Goal: Task Accomplishment & Management: Use online tool/utility

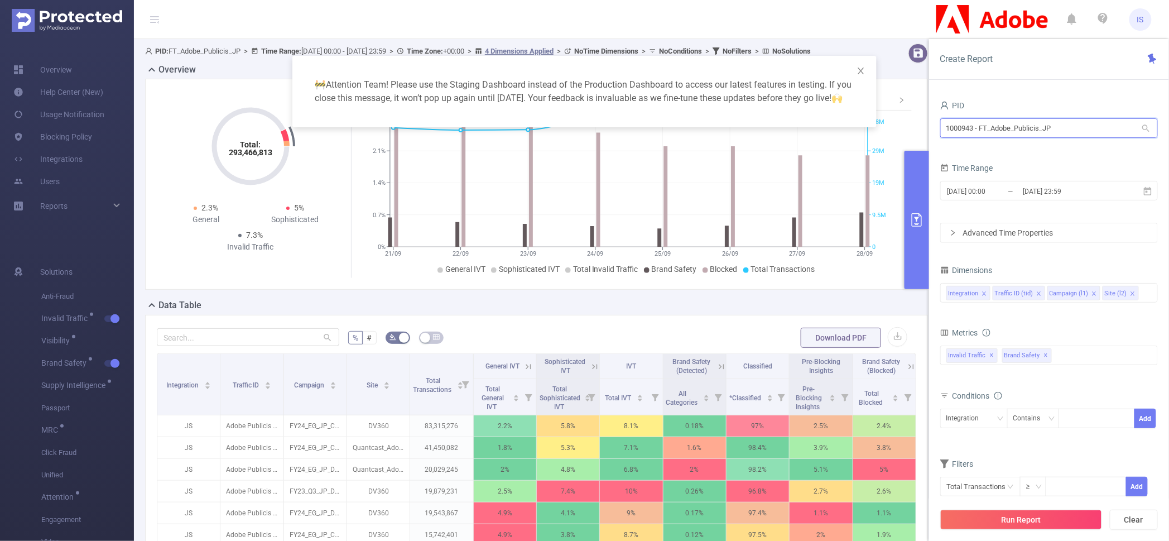
drag, startPoint x: 1075, startPoint y: 124, endPoint x: 761, endPoint y: 108, distance: 314.7
click at [761, 108] on body "IS Overview Help Center (New) Usage Notification Blocking Policy Integrations U…" at bounding box center [584, 270] width 1169 height 541
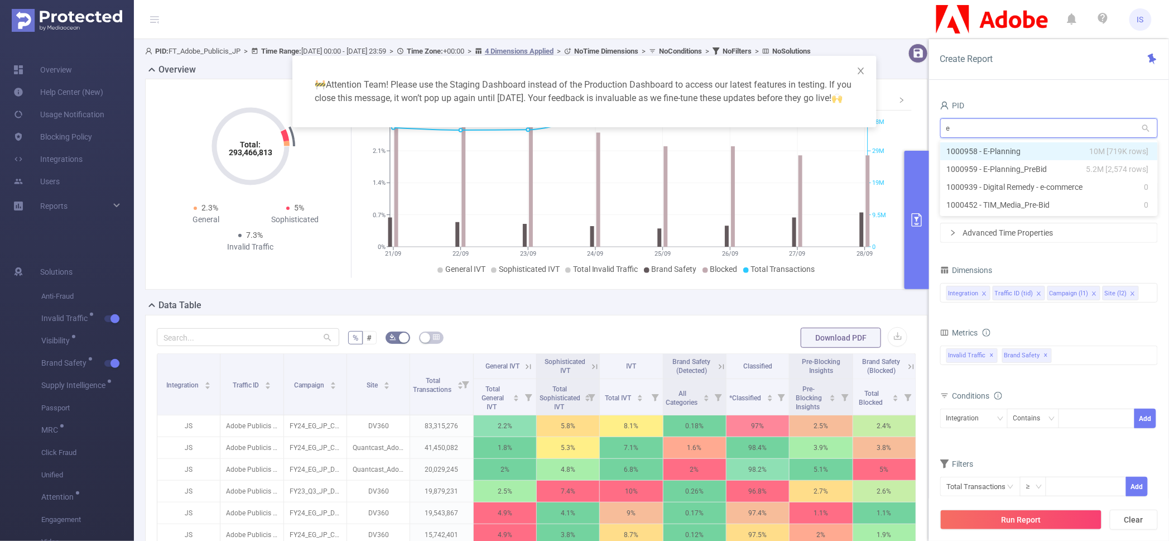
type input "e-"
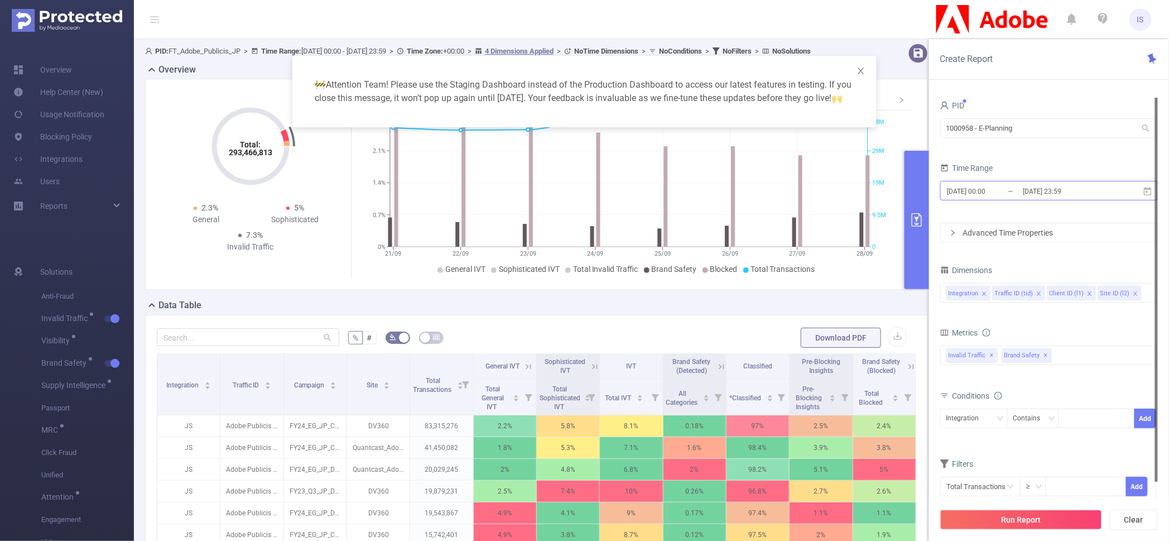
click at [983, 189] on input "[DATE] 00:00" at bounding box center [992, 191] width 90 height 15
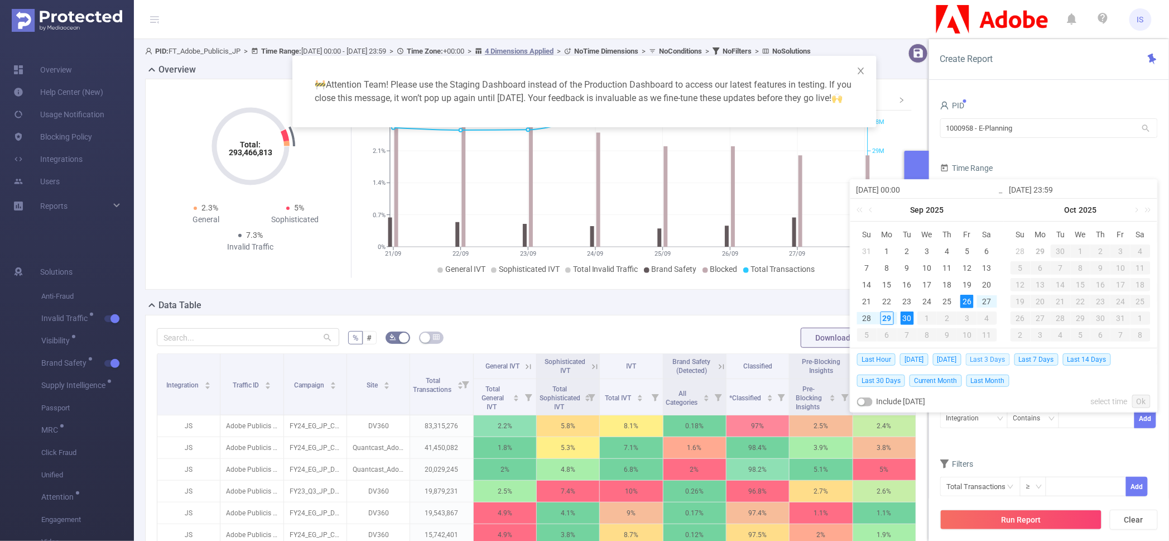
click at [1008, 357] on span "Last 3 Days" at bounding box center [988, 359] width 44 height 12
type input "[DATE] 00:00"
type input "[DATE] 23:59"
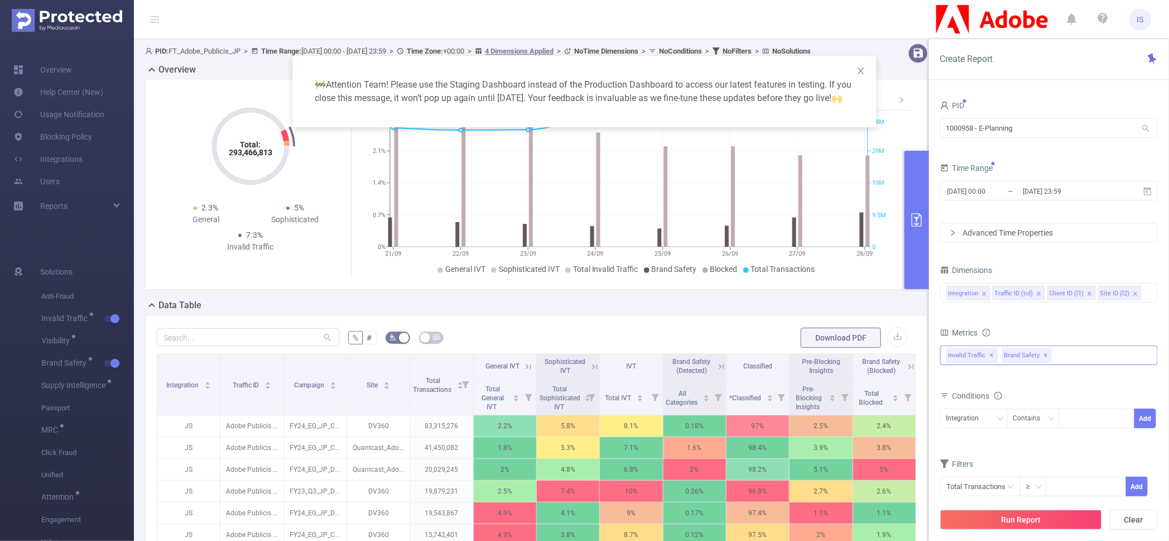
click at [992, 356] on span "✕" at bounding box center [992, 355] width 4 height 13
click at [992, 356] on span "Brand Safety ✕" at bounding box center [972, 355] width 50 height 15
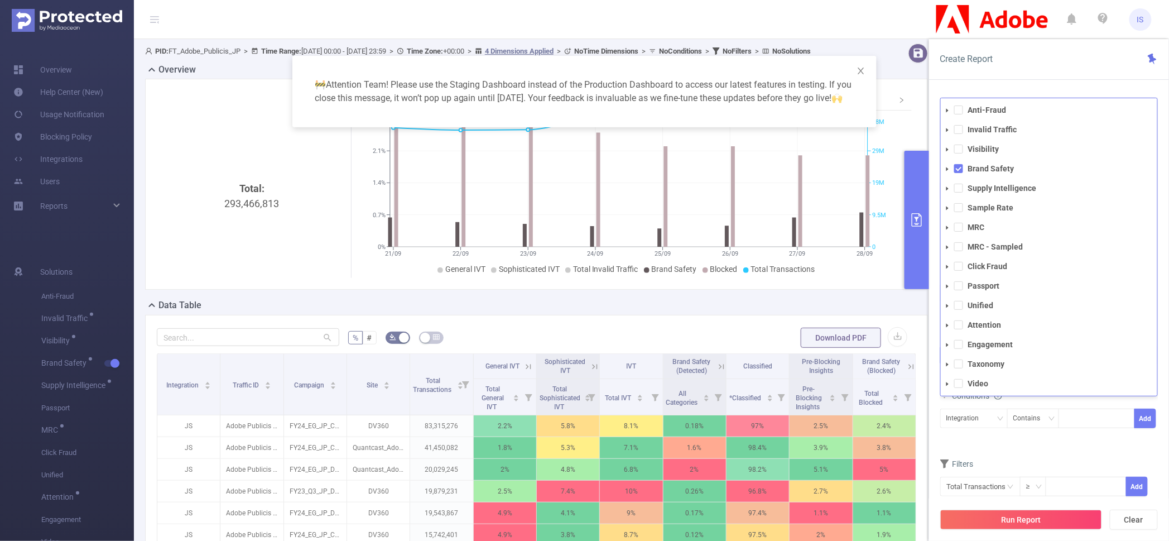
click at [992, 357] on span "Taxonomy" at bounding box center [1061, 364] width 191 height 15
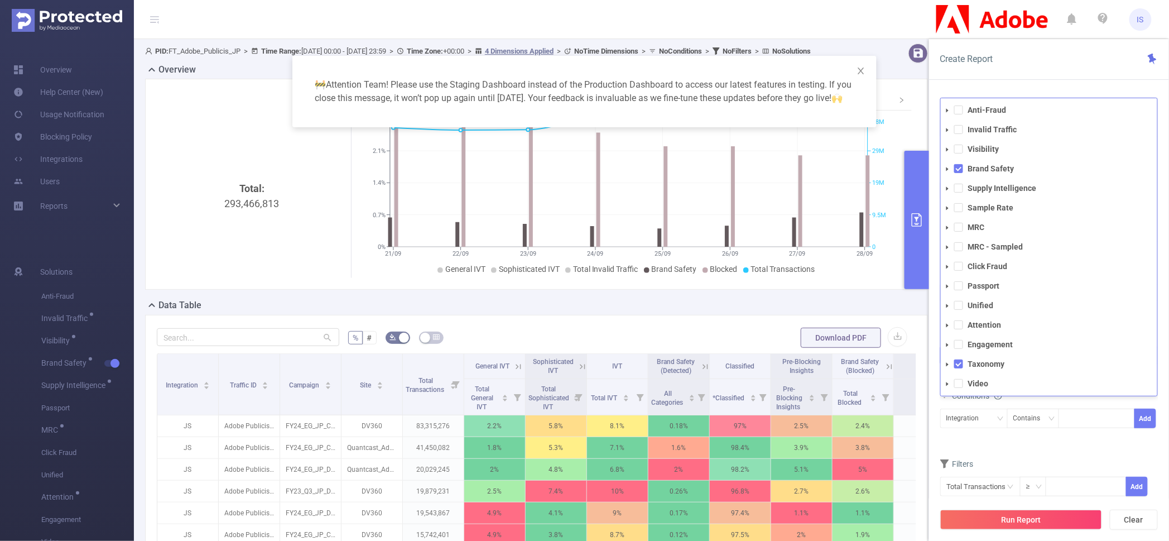
click at [992, 357] on span "Taxonomy" at bounding box center [1061, 364] width 191 height 15
click at [969, 171] on strong "Brand Safety" at bounding box center [992, 168] width 46 height 9
click at [960, 112] on span at bounding box center [959, 110] width 9 height 9
click at [1026, 521] on button "Run Report" at bounding box center [1022, 520] width 162 height 20
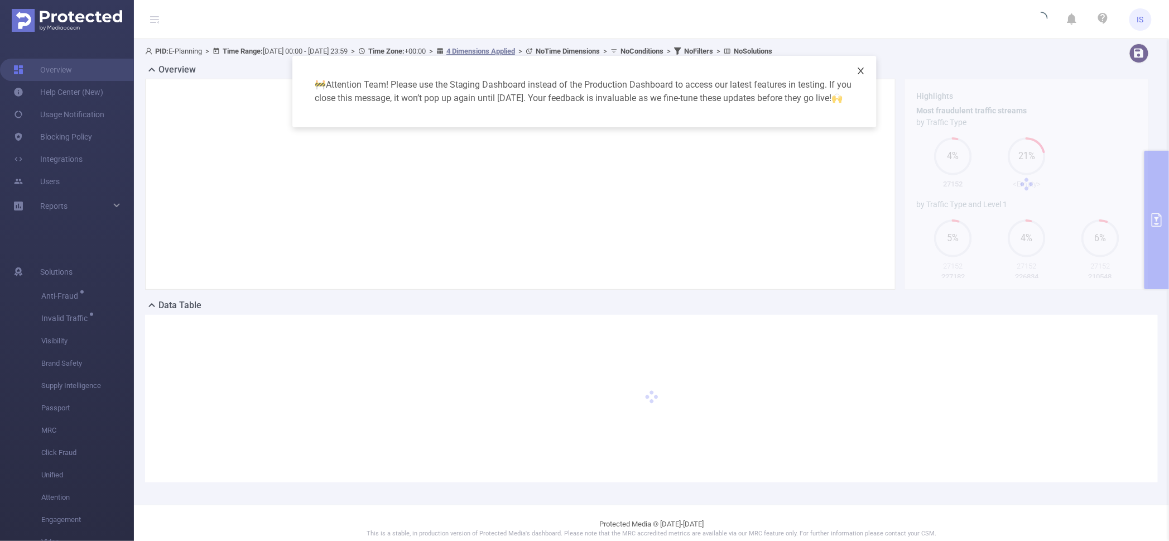
click at [860, 70] on icon "icon: close" at bounding box center [861, 70] width 9 height 9
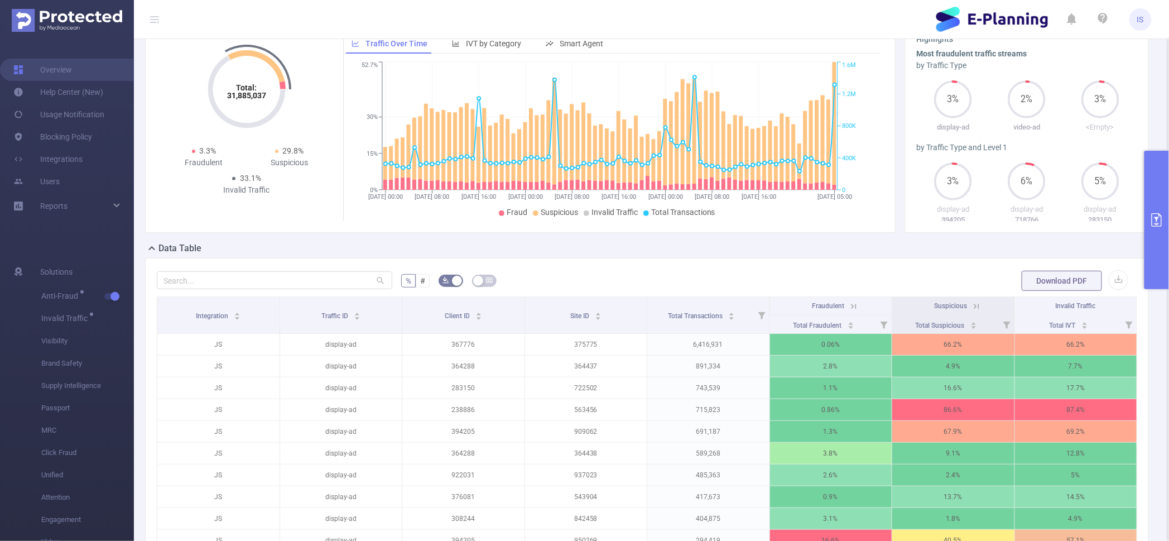
scroll to position [139, 0]
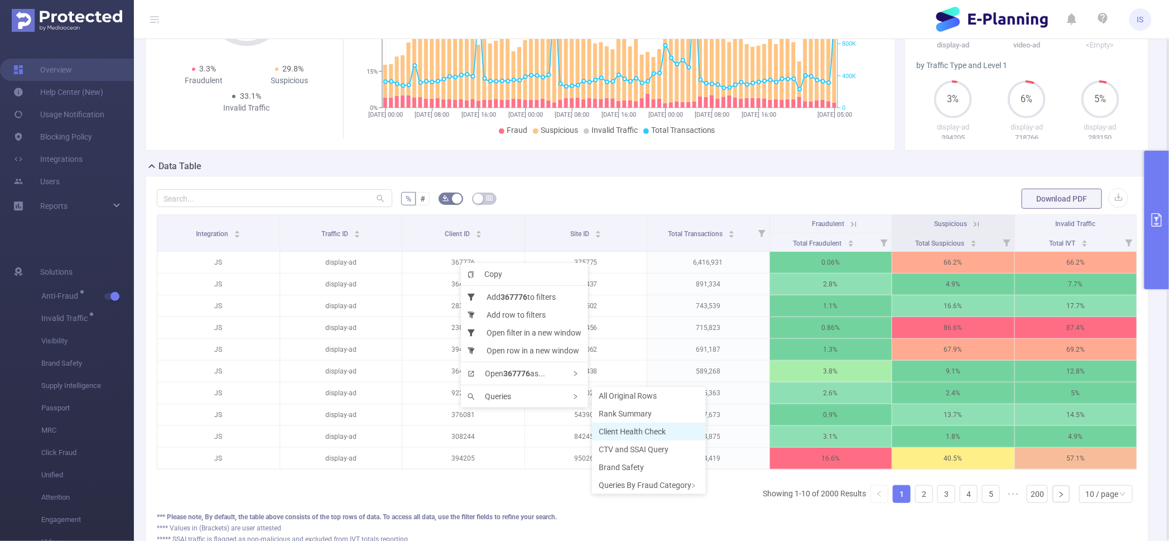
click at [648, 430] on span "Client Health Check" at bounding box center [632, 431] width 67 height 9
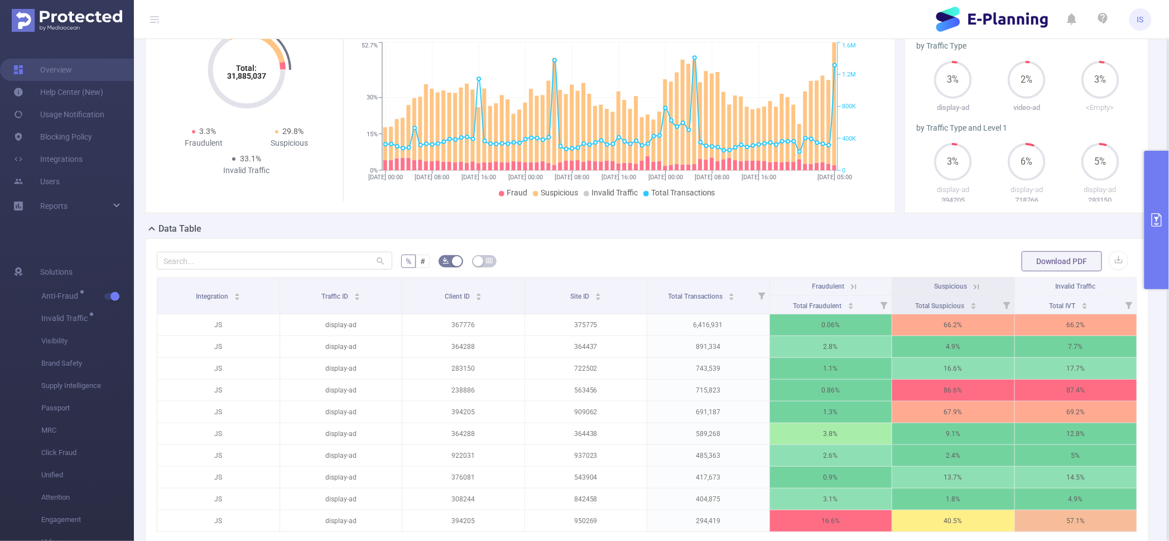
scroll to position [0, 0]
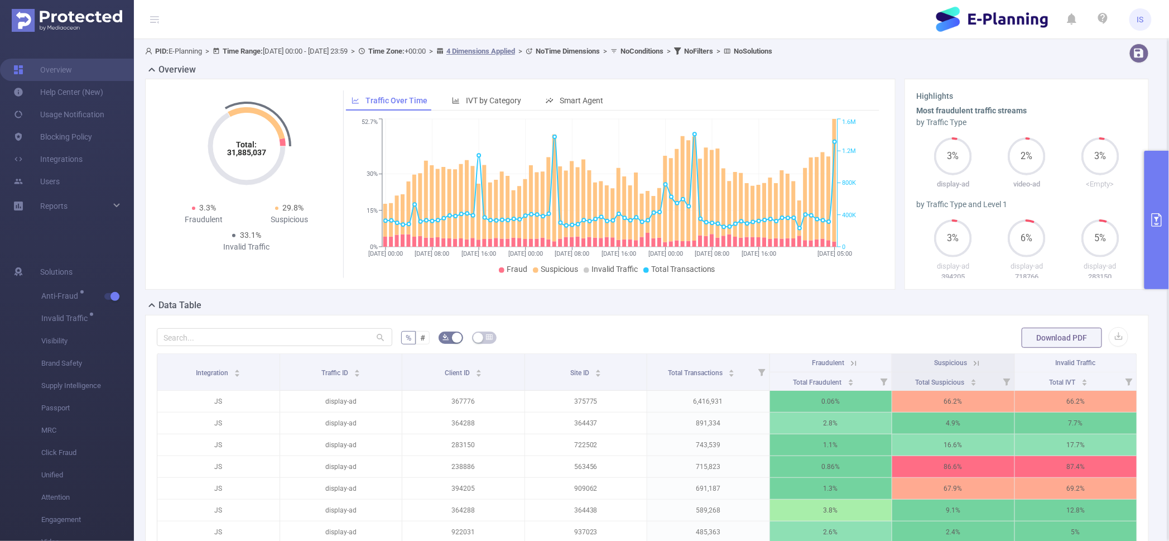
click at [1163, 162] on button "primary" at bounding box center [1157, 220] width 25 height 138
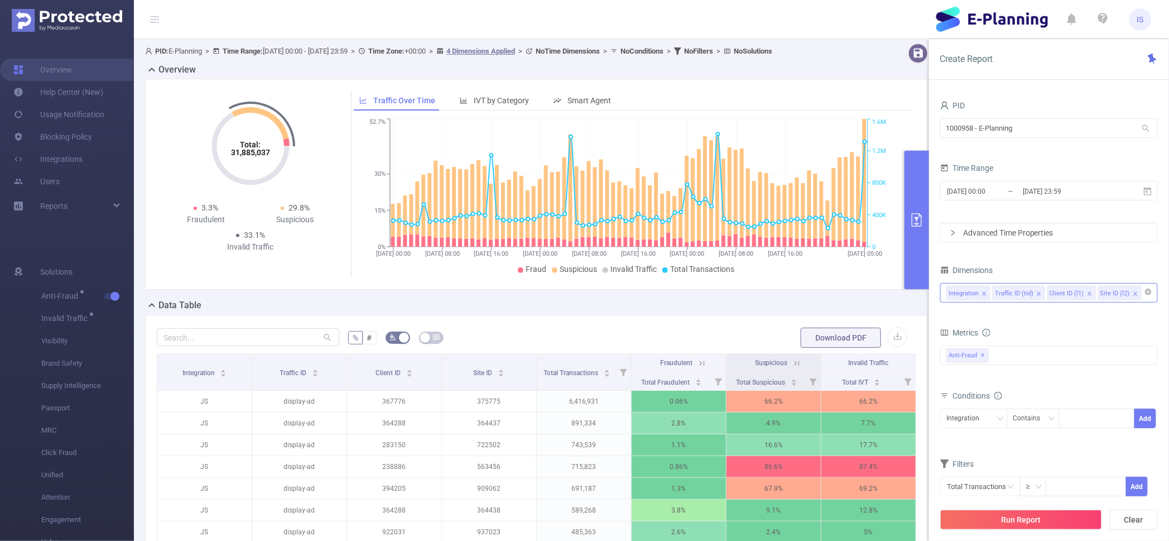
click at [1137, 296] on li "Site ID (l2)" at bounding box center [1121, 293] width 44 height 15
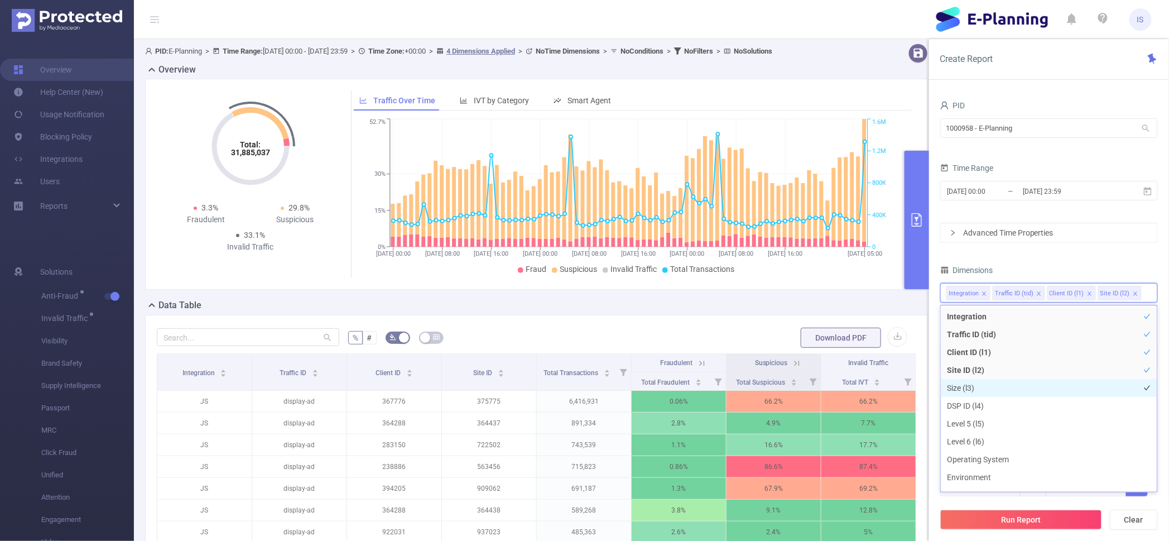
click at [1008, 393] on li "Size (l3)" at bounding box center [1049, 388] width 217 height 18
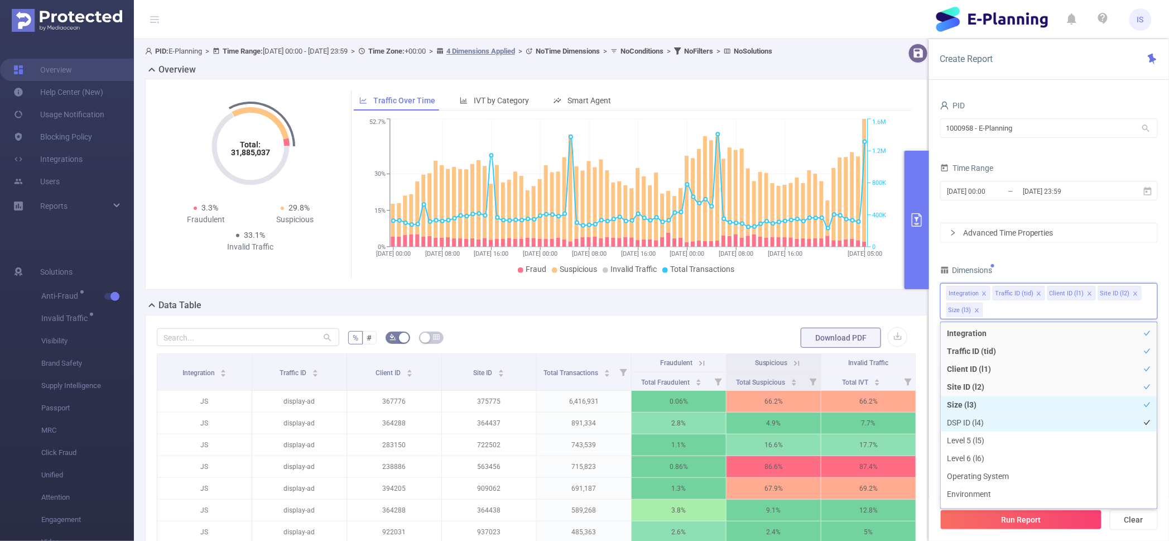
click at [1004, 414] on li "DSP ID (l4)" at bounding box center [1049, 423] width 217 height 18
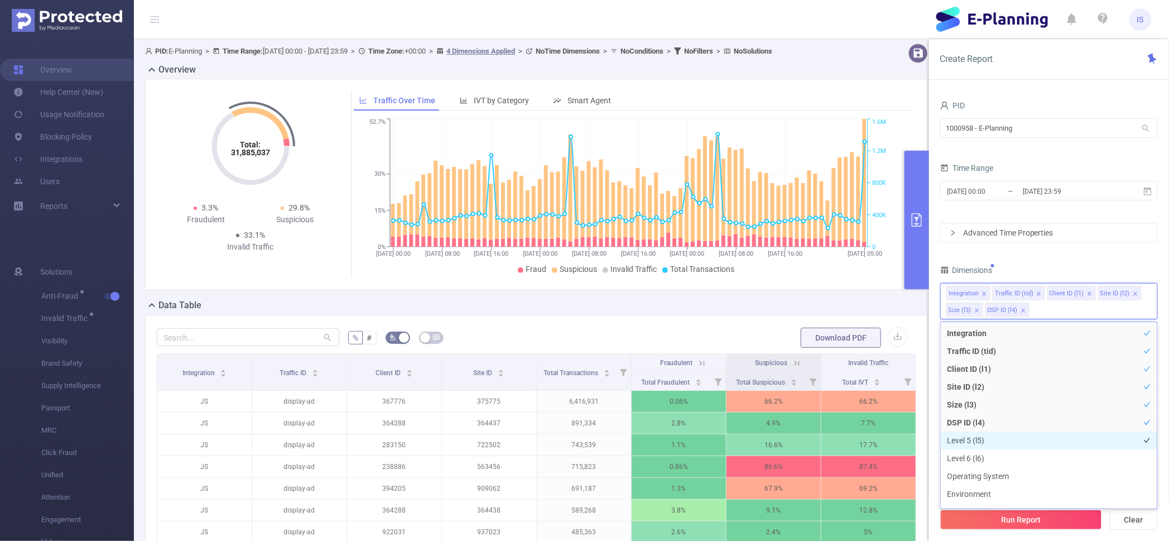
click at [1003, 437] on li "Level 5 (l5)" at bounding box center [1049, 441] width 217 height 18
click at [1003, 454] on li "Level 6 (l6)" at bounding box center [1049, 458] width 217 height 18
click at [983, 193] on input "[DATE] 00:00" at bounding box center [992, 191] width 90 height 15
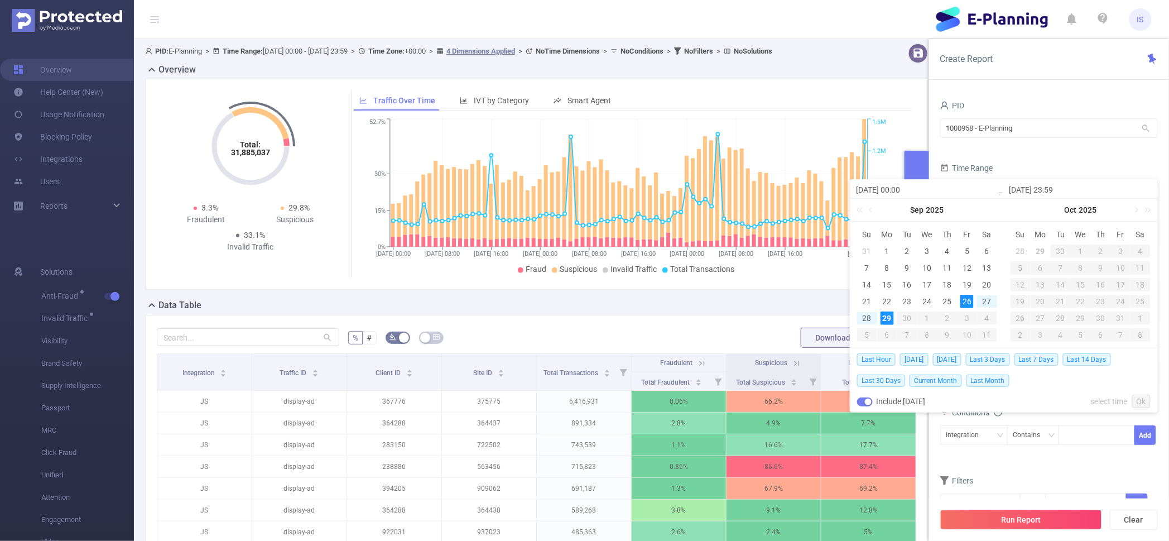
click at [983, 193] on input "[DATE] 00:00" at bounding box center [927, 189] width 142 height 13
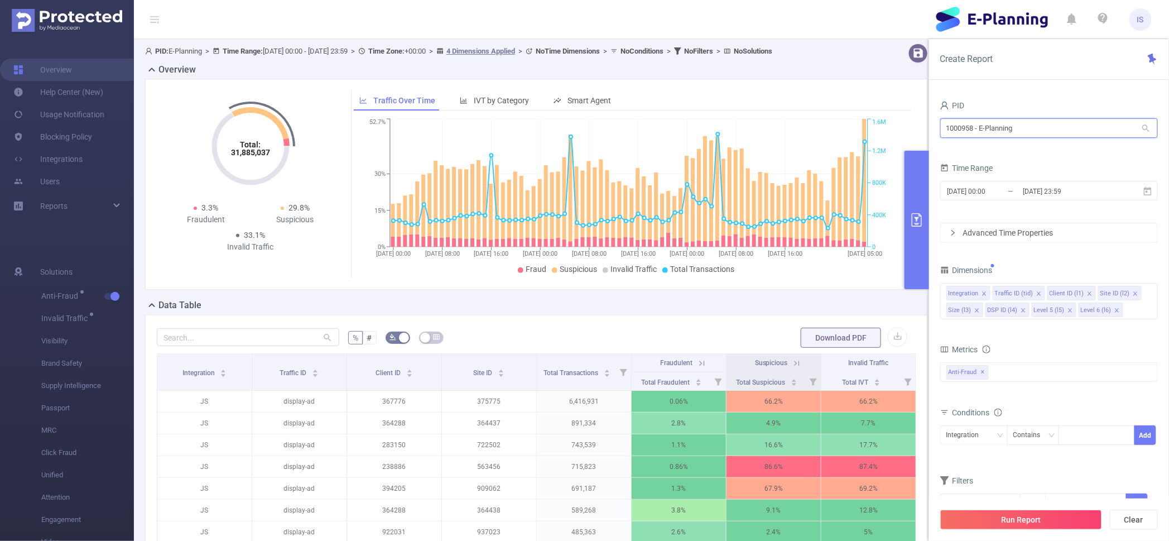
drag, startPoint x: 1022, startPoint y: 125, endPoint x: 914, endPoint y: 123, distance: 107.8
click at [914, 123] on section "PID: E-Planning > Time Range: [DATE] 00:00 - [DATE] 23:59 > Time Zone: +00:00 >…" at bounding box center [652, 378] width 1036 height 679
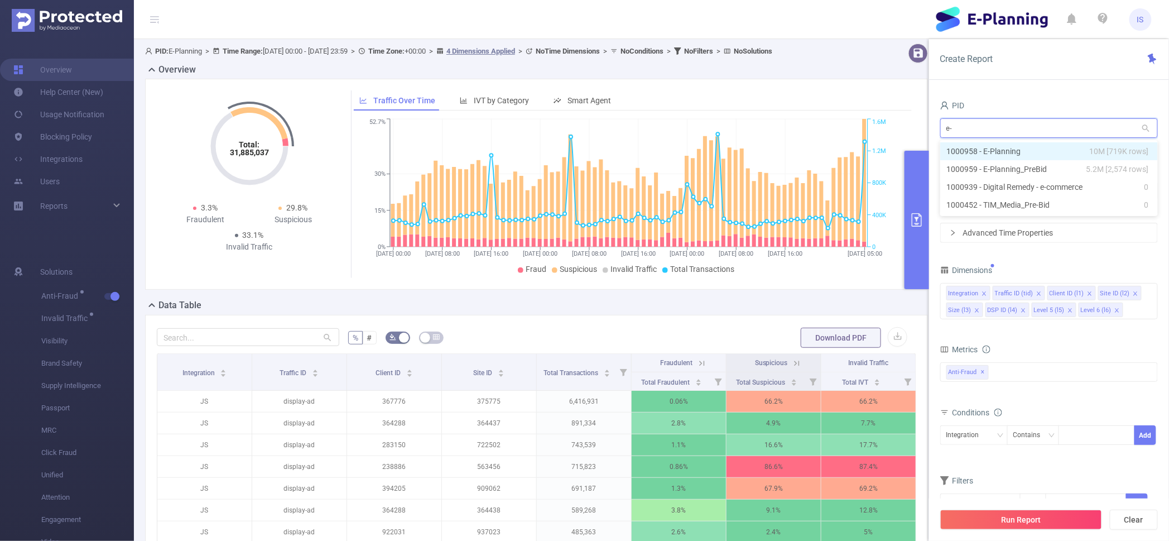
type input "e-p"
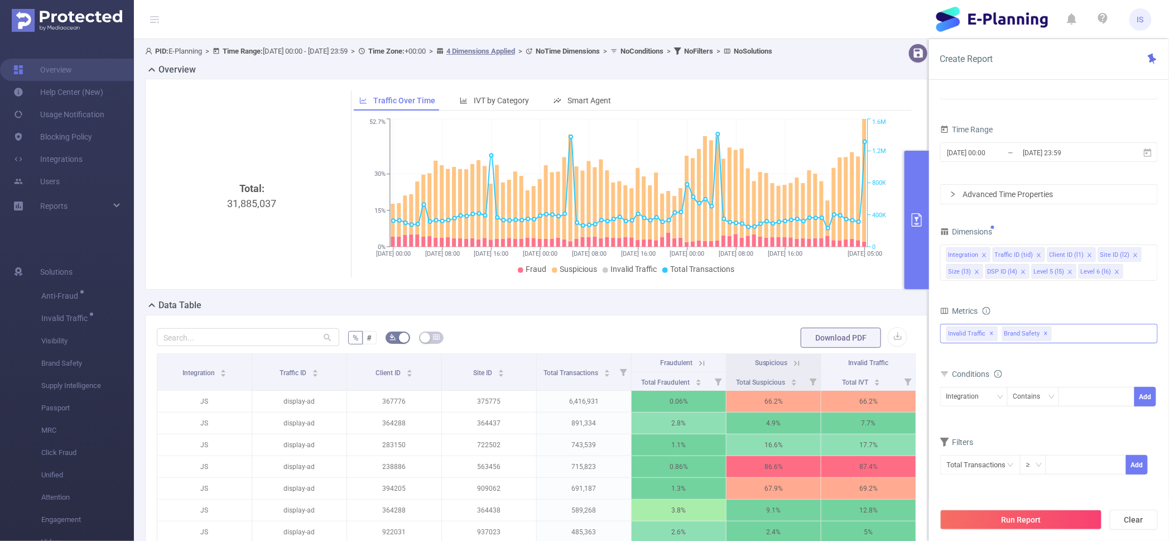
click at [991, 336] on span "✕" at bounding box center [992, 333] width 4 height 13
click at [991, 336] on span "✕" at bounding box center [991, 333] width 4 height 13
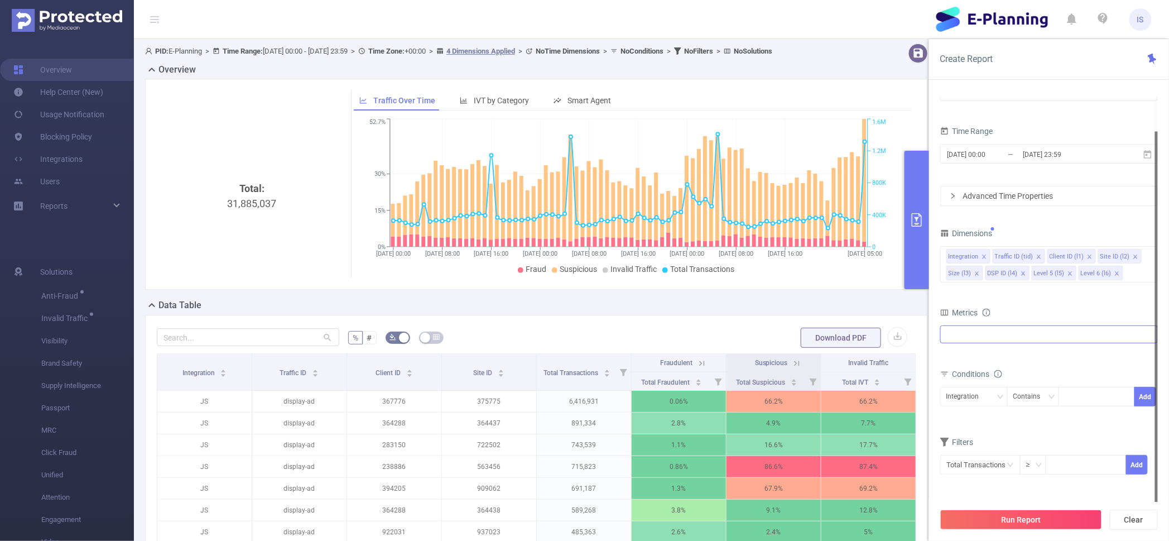
click at [991, 336] on div "Anti-Fraud Invalid Traffic Visibility Brand Safety Supply Intelligence Sample R…" at bounding box center [1050, 334] width 218 height 18
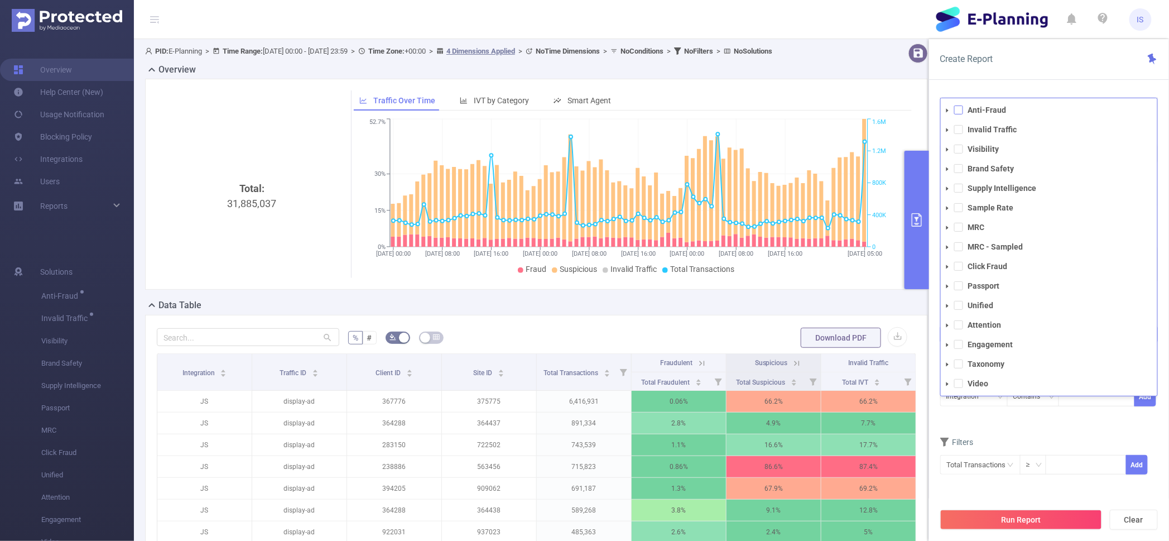
click at [959, 114] on span at bounding box center [959, 110] width 9 height 9
click at [1009, 515] on button "Run Report" at bounding box center [1022, 520] width 162 height 20
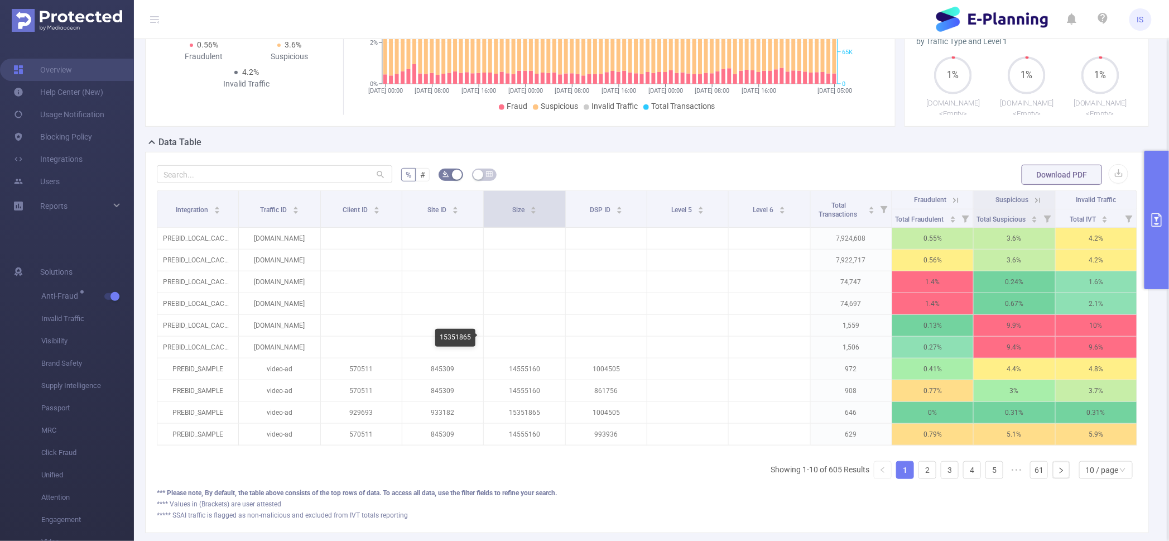
scroll to position [105, 0]
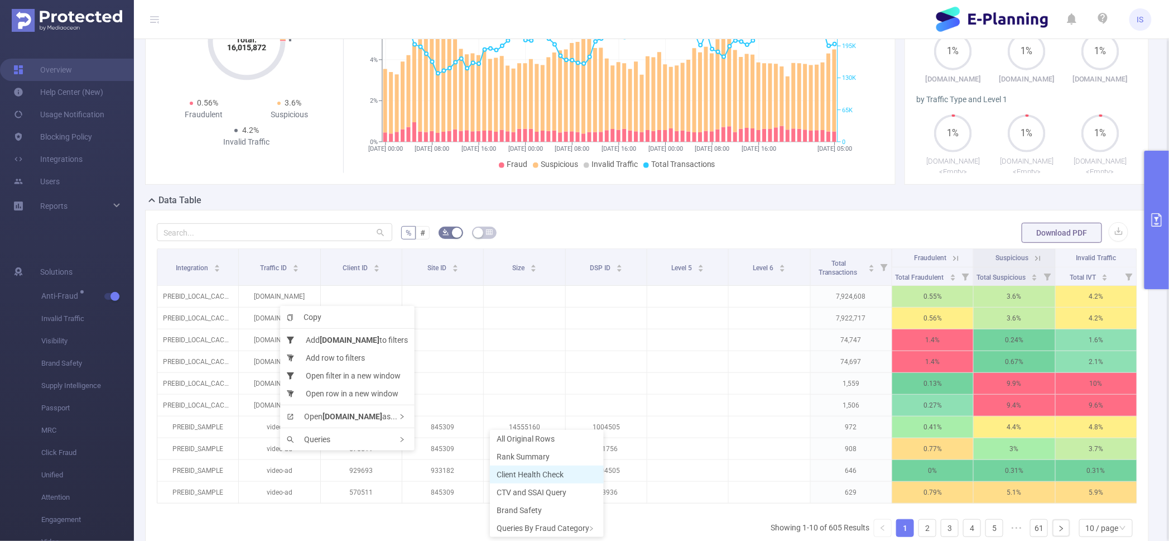
click at [539, 479] on li "Client Health Check" at bounding box center [547, 475] width 114 height 18
click at [546, 469] on span "Client Health Check" at bounding box center [538, 471] width 67 height 9
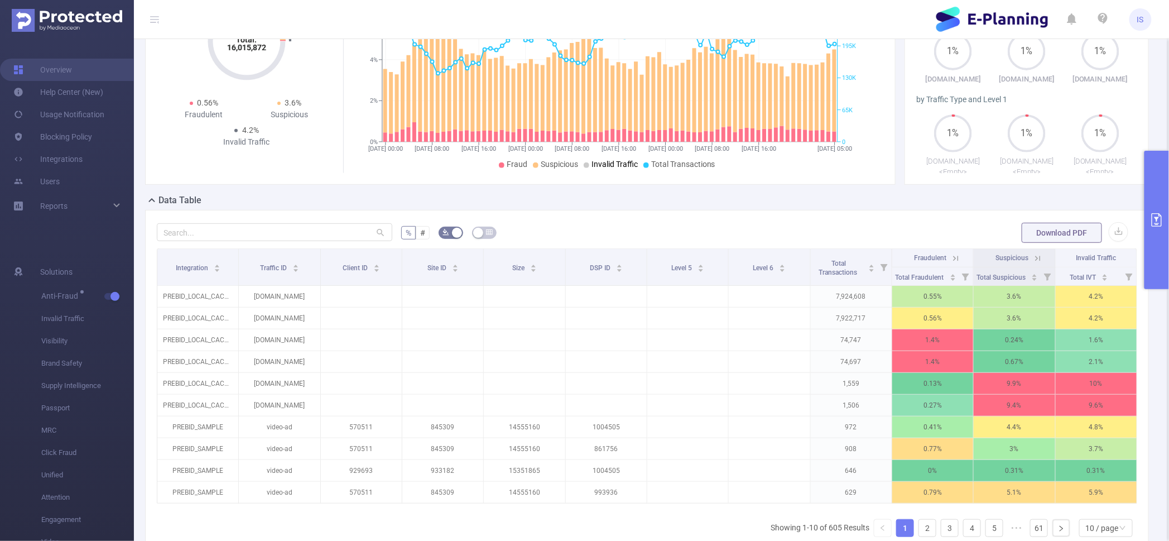
scroll to position [0, 0]
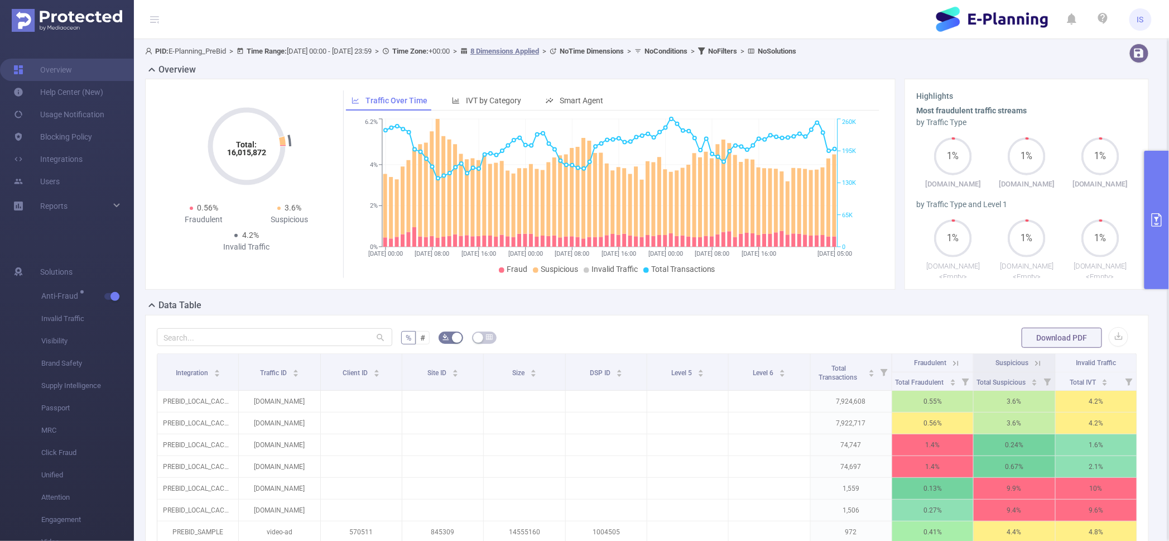
click at [1152, 164] on button "primary" at bounding box center [1157, 220] width 25 height 138
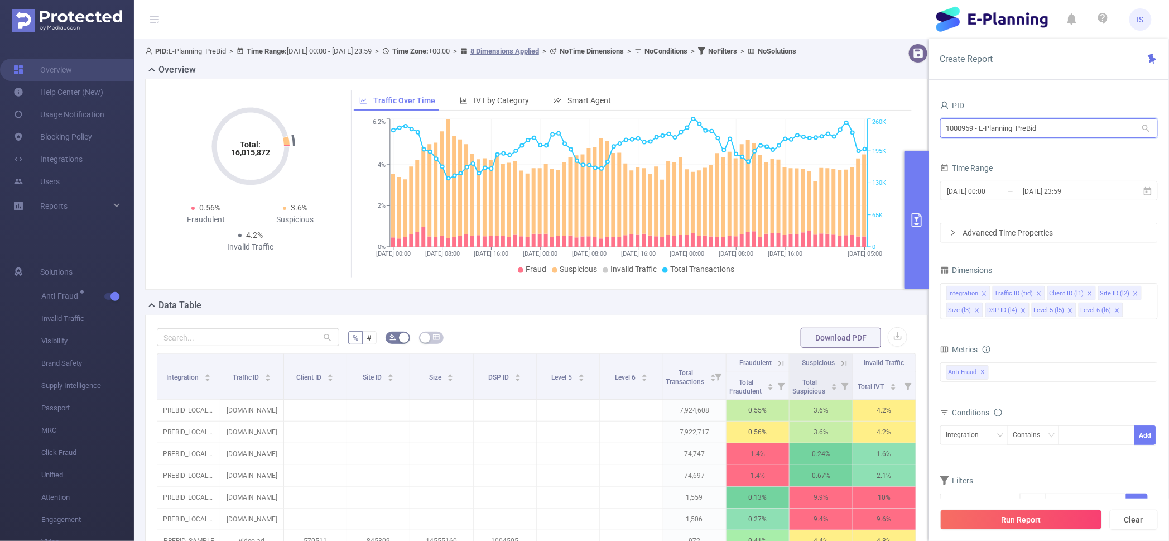
drag, startPoint x: 1057, startPoint y: 128, endPoint x: 890, endPoint y: 122, distance: 167.6
click at [890, 122] on section "PID: E-Planning_PreBid > Time Range: [DATE] 00:00 - [DATE] 23:59 > Time Zone: +…" at bounding box center [652, 383] width 1036 height 688
click at [982, 135] on input "e-p" at bounding box center [1050, 128] width 218 height 20
drag, startPoint x: 1012, startPoint y: 132, endPoint x: 862, endPoint y: 130, distance: 149.6
click at [862, 130] on section "PID: E-Planning_PreBid > Time Range: [DATE] 00:00 - [DATE] 23:59 > Time Zone: +…" at bounding box center [652, 383] width 1036 height 688
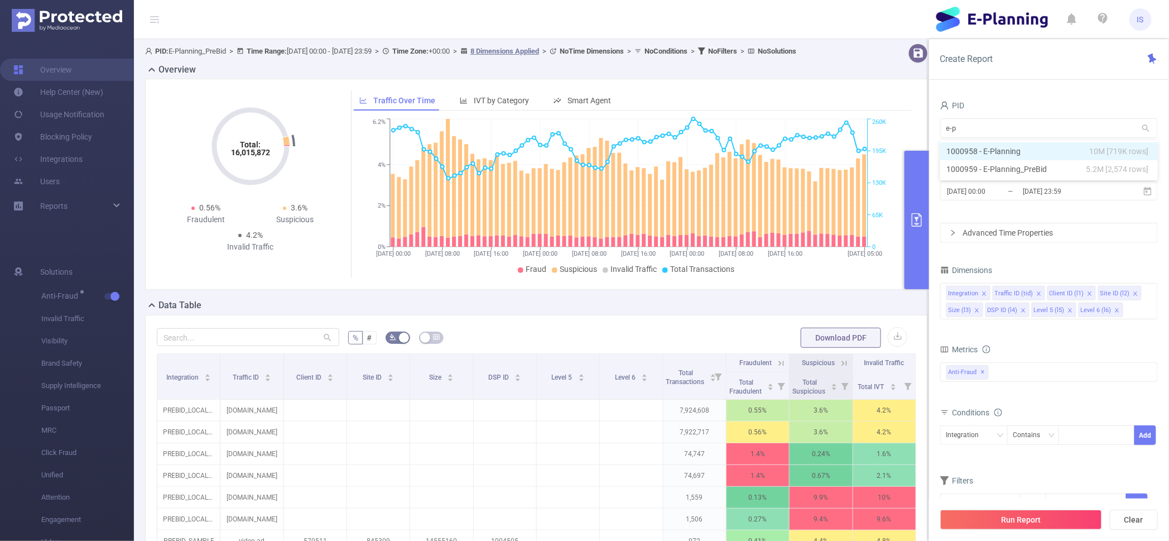
click at [522, 338] on form "% # Download PDF" at bounding box center [537, 338] width 760 height 22
click at [980, 138] on div "e-p e-p" at bounding box center [1050, 129] width 218 height 26
drag, startPoint x: 994, startPoint y: 130, endPoint x: 873, endPoint y: 112, distance: 122.9
click at [873, 112] on section "PID: E-Planning_PreBid > Time Range: [DATE] 00:00 - [DATE] 23:59 > Time Zone: +…" at bounding box center [652, 383] width 1036 height 688
click at [636, 79] on div "Overview" at bounding box center [541, 71] width 792 height 16
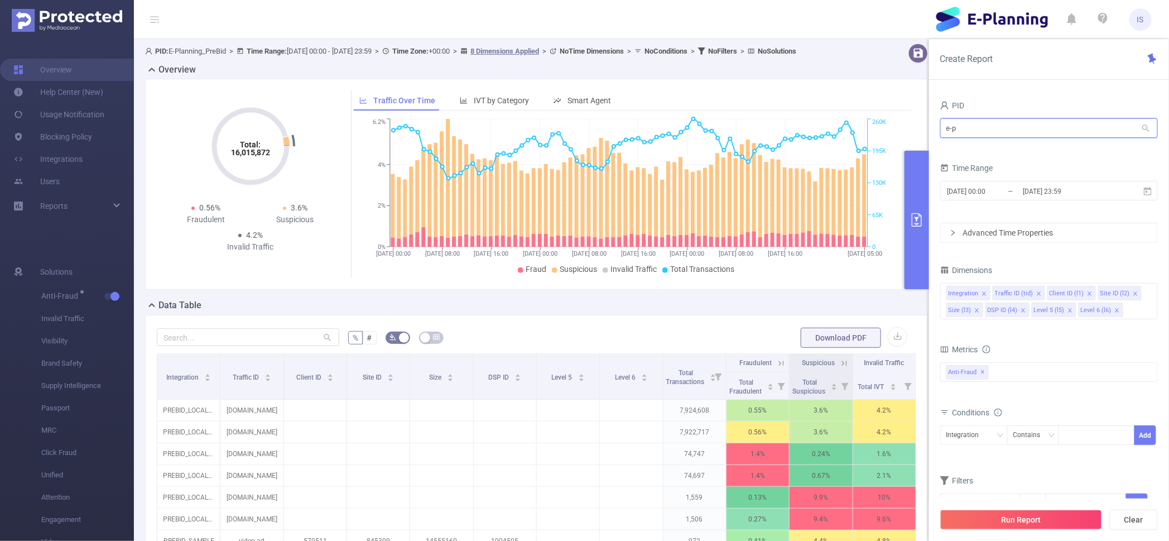
drag, startPoint x: 1004, startPoint y: 133, endPoint x: 801, endPoint y: 92, distance: 207.5
click at [801, 92] on section "PID: E-Planning_PreBid > Time Range: [DATE] 00:00 - [DATE] 23:59 > Time Zone: +…" at bounding box center [652, 383] width 1036 height 688
type input "padd"
click at [1020, 192] on input "[DATE] 00:00" at bounding box center [992, 191] width 90 height 15
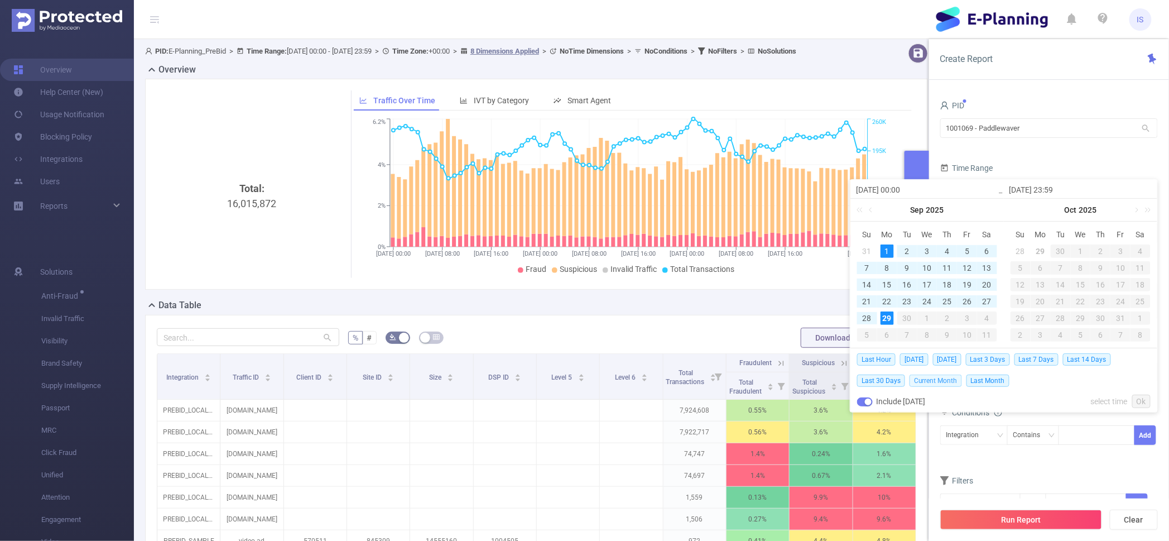
click at [941, 380] on span "Current Month" at bounding box center [936, 381] width 52 height 12
type input "[DATE] 00:00"
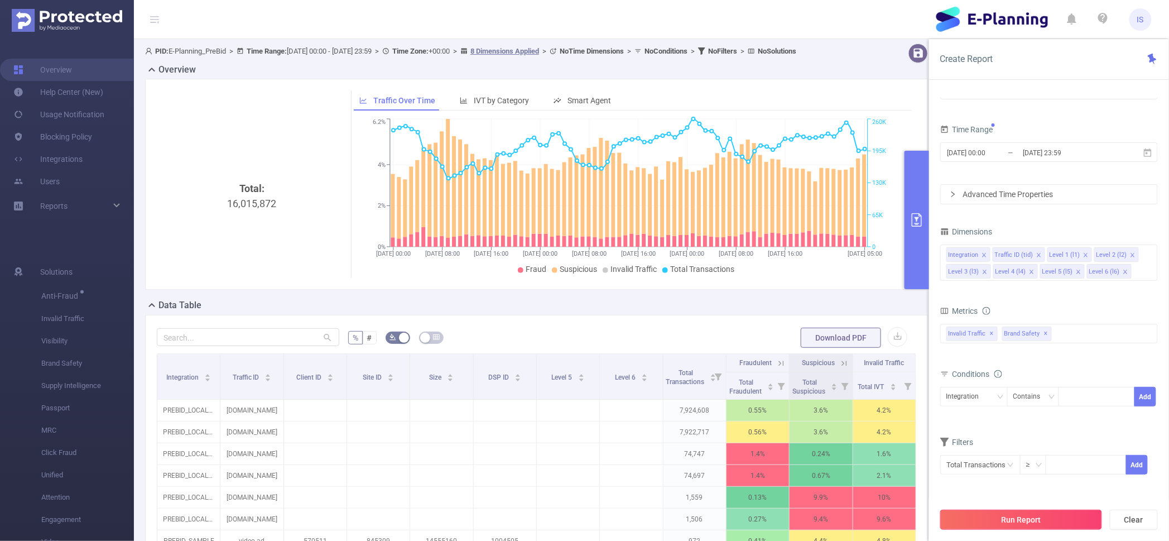
click at [1042, 530] on button "Run Report" at bounding box center [1022, 520] width 162 height 20
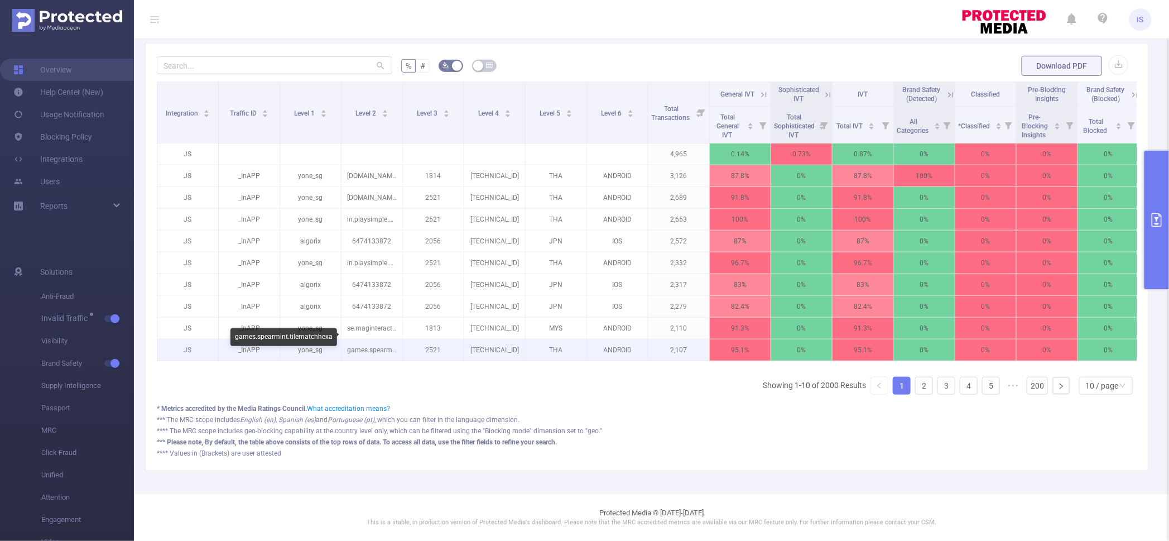
scroll to position [143, 0]
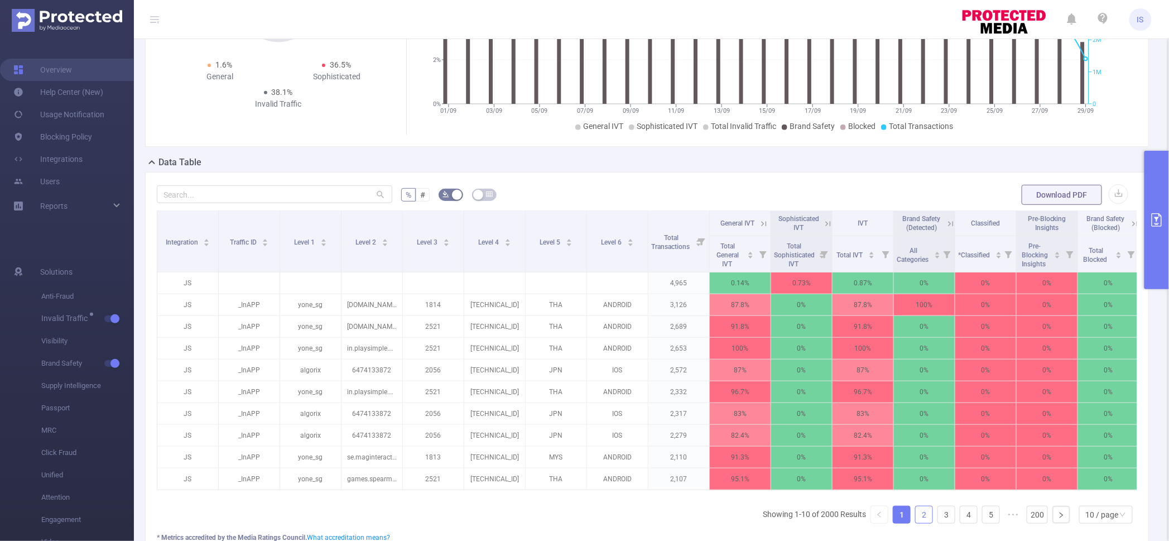
click at [917, 522] on link "2" at bounding box center [924, 514] width 17 height 17
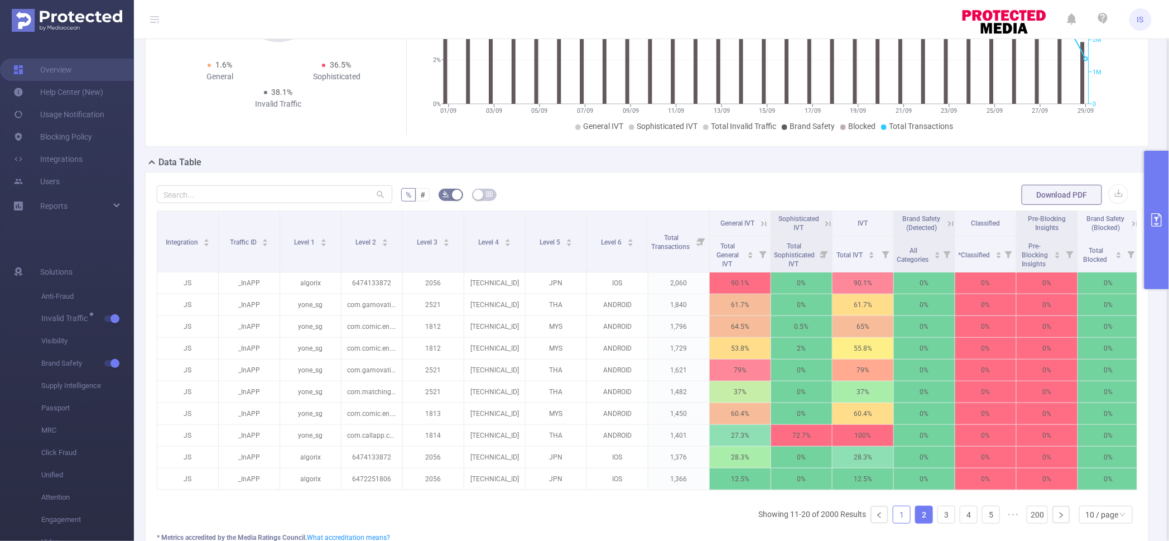
click at [895, 519] on link "1" at bounding box center [902, 514] width 17 height 17
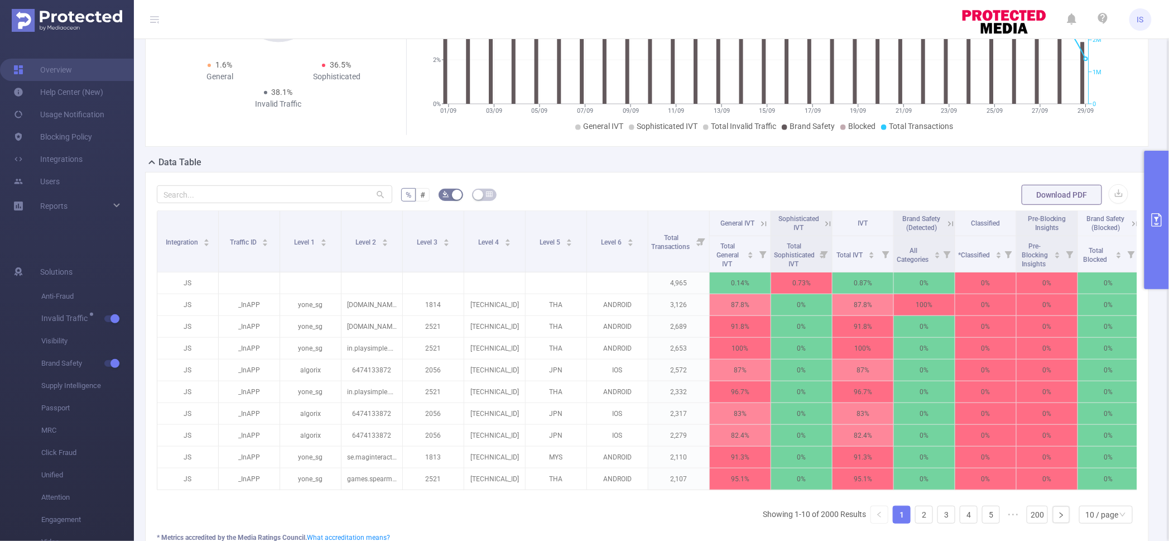
click at [759, 219] on icon at bounding box center [764, 224] width 10 height 10
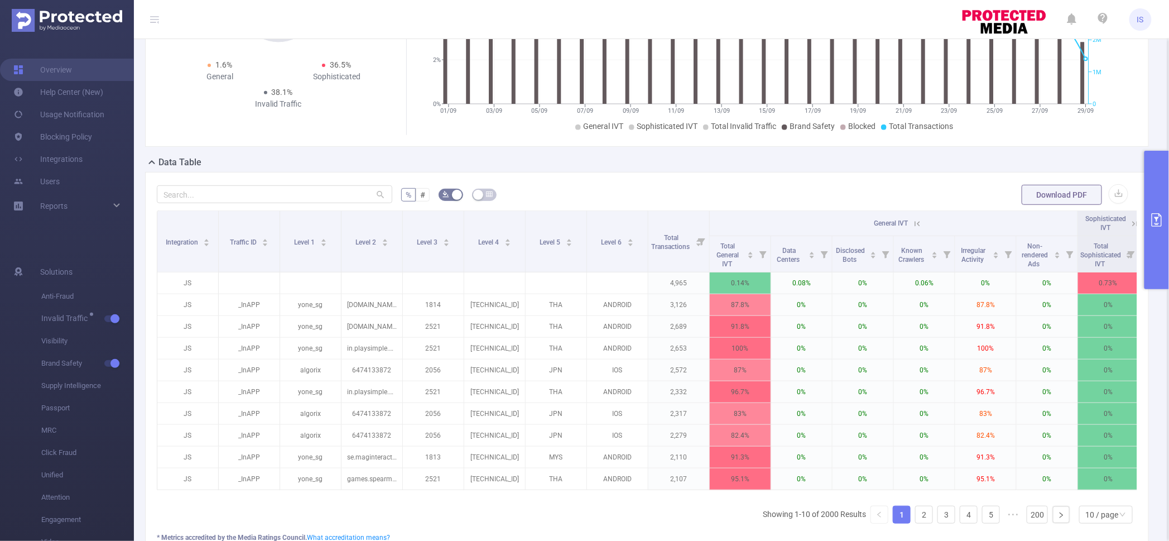
click at [918, 226] on icon at bounding box center [918, 224] width 10 height 10
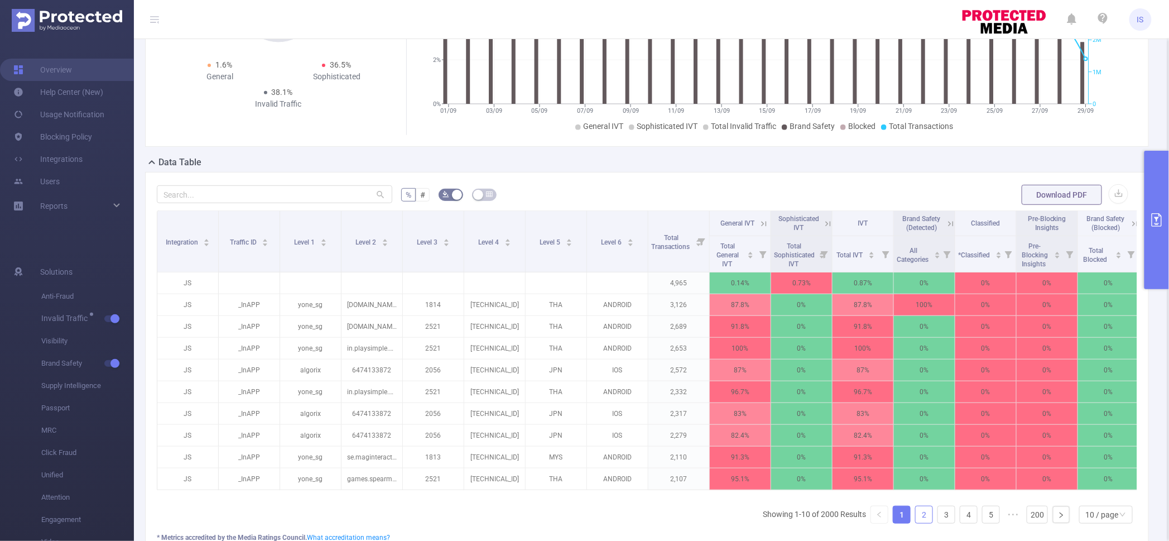
click at [916, 523] on link "2" at bounding box center [924, 514] width 17 height 17
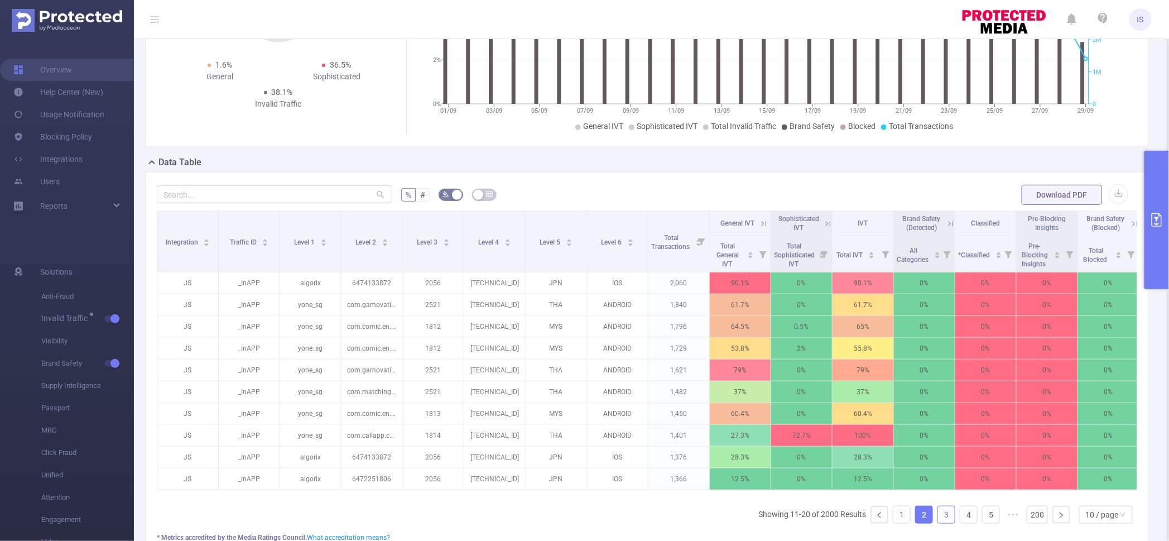
click at [938, 523] on link "3" at bounding box center [946, 514] width 17 height 17
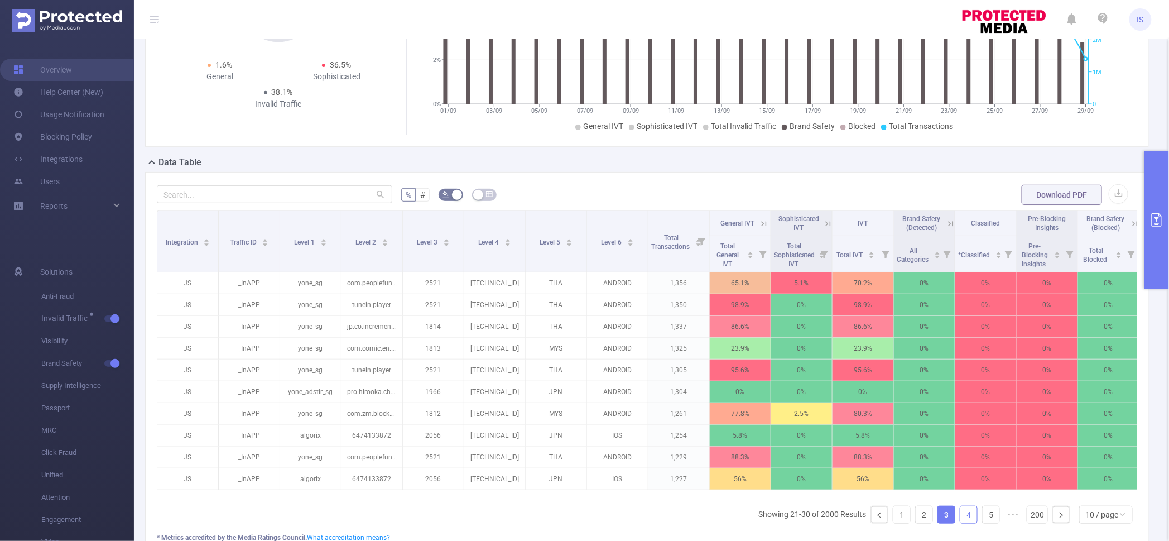
click at [961, 523] on link "4" at bounding box center [969, 514] width 17 height 17
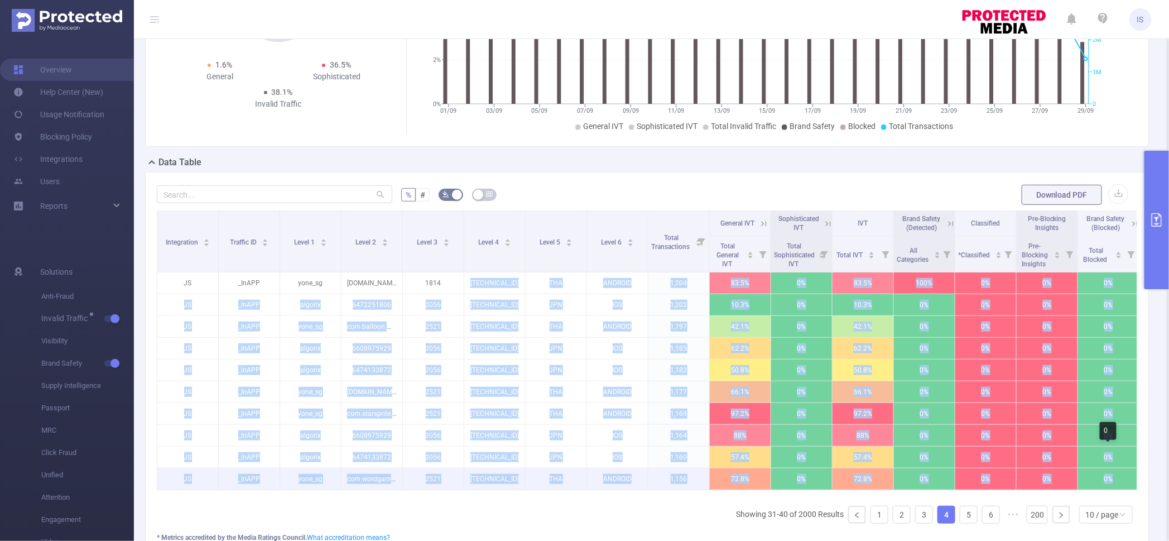
scroll to position [0, 15]
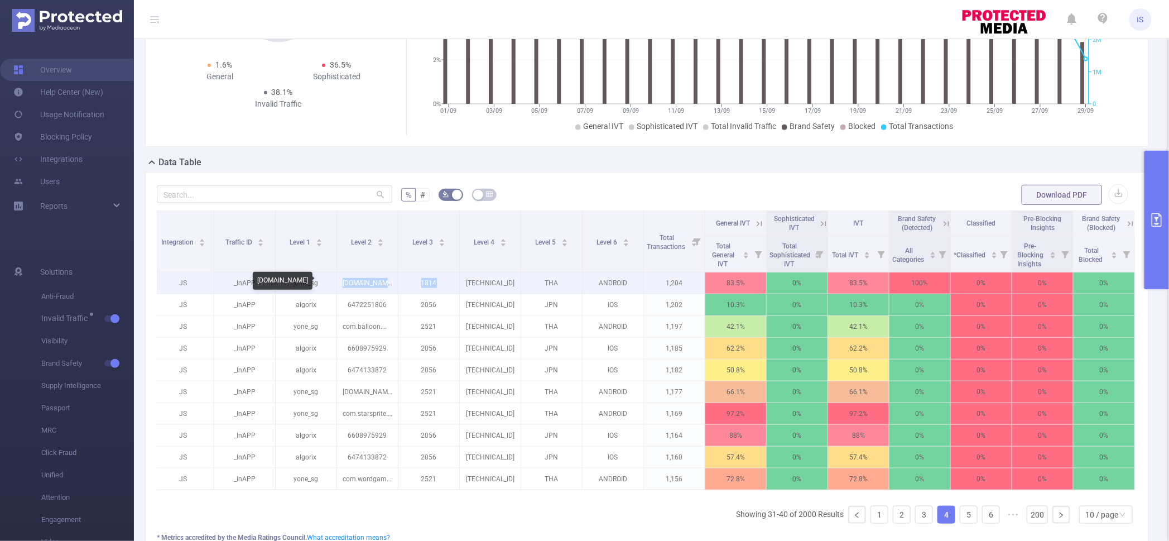
drag, startPoint x: 474, startPoint y: 277, endPoint x: 330, endPoint y: 287, distance: 144.3
click at [330, 287] on tr "JS _InAPP yone_sg [DOMAIN_NAME] 1814 [TECHNICAL_ID] THA ANDROID 1,204 83.5% 0% …" at bounding box center [644, 283] width 982 height 22
click at [344, 289] on p "[DOMAIN_NAME]" at bounding box center [367, 282] width 61 height 21
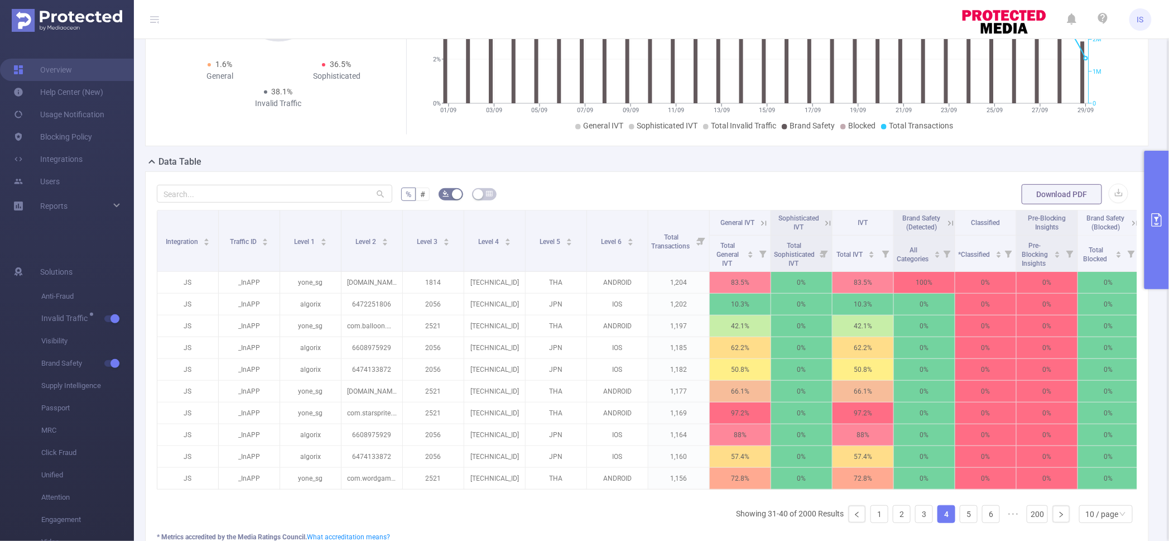
scroll to position [282, 0]
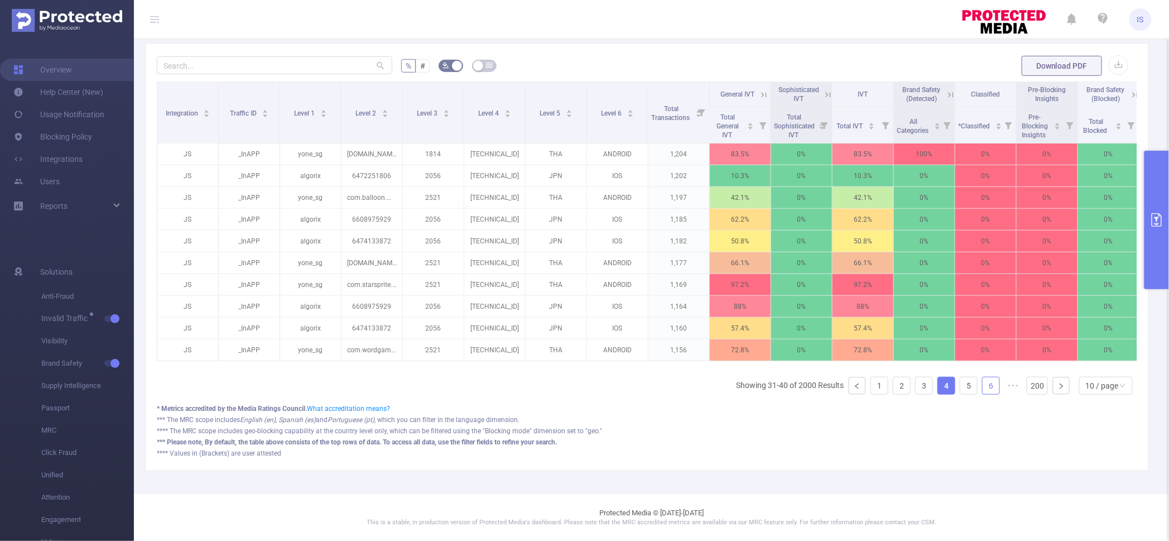
click at [983, 386] on link "6" at bounding box center [991, 385] width 17 height 17
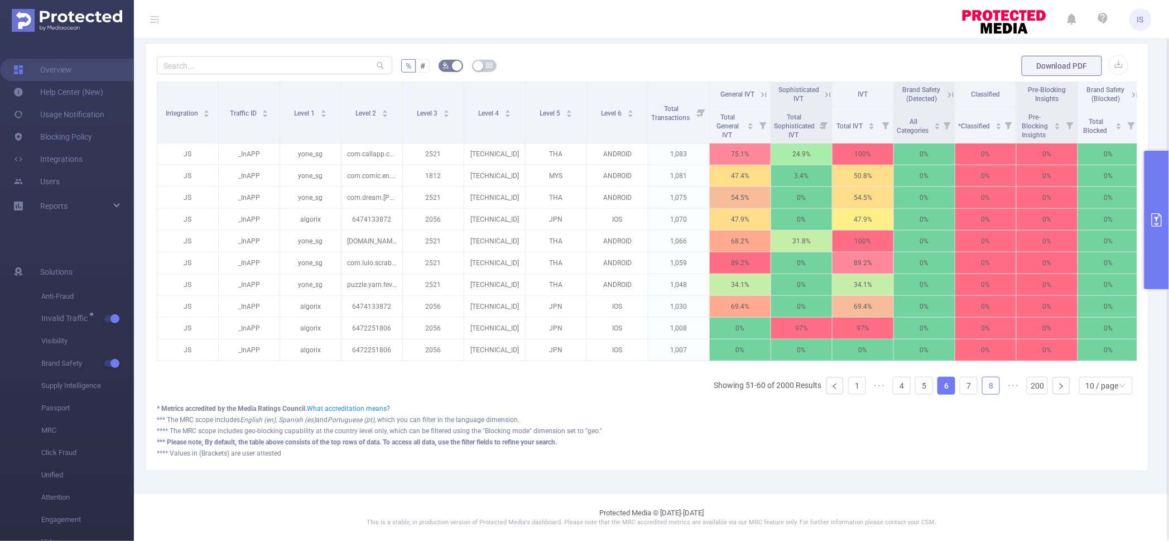
click at [983, 385] on link "8" at bounding box center [991, 385] width 17 height 17
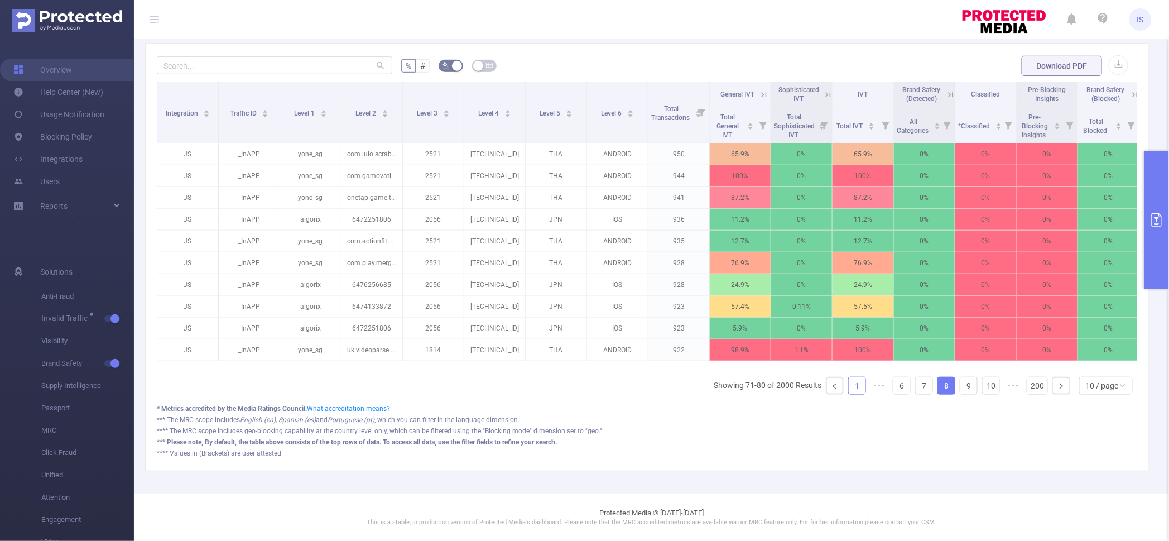
click at [850, 387] on link "1" at bounding box center [857, 385] width 17 height 17
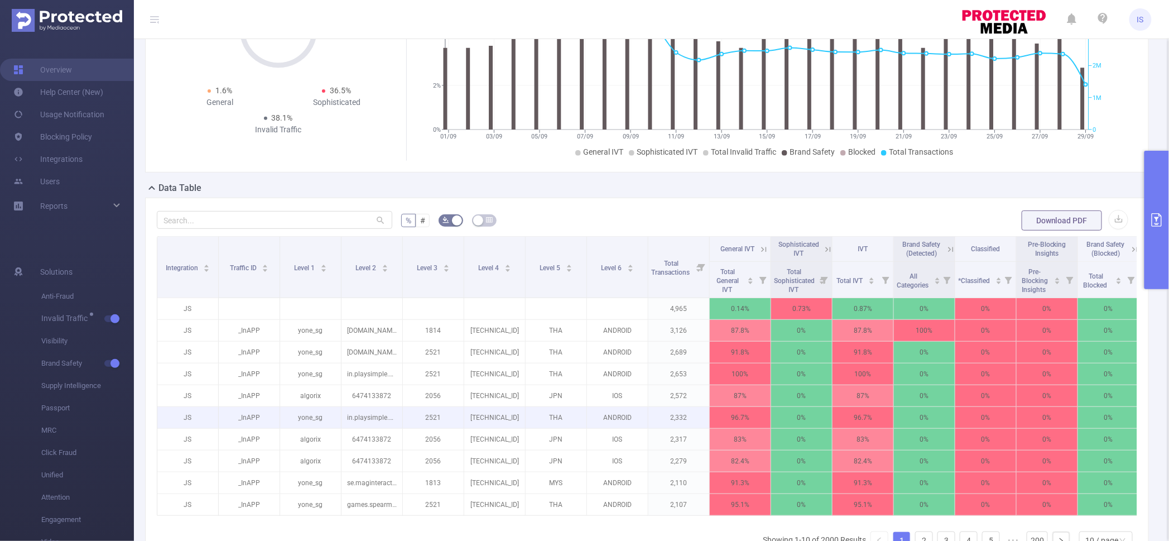
scroll to position [209, 0]
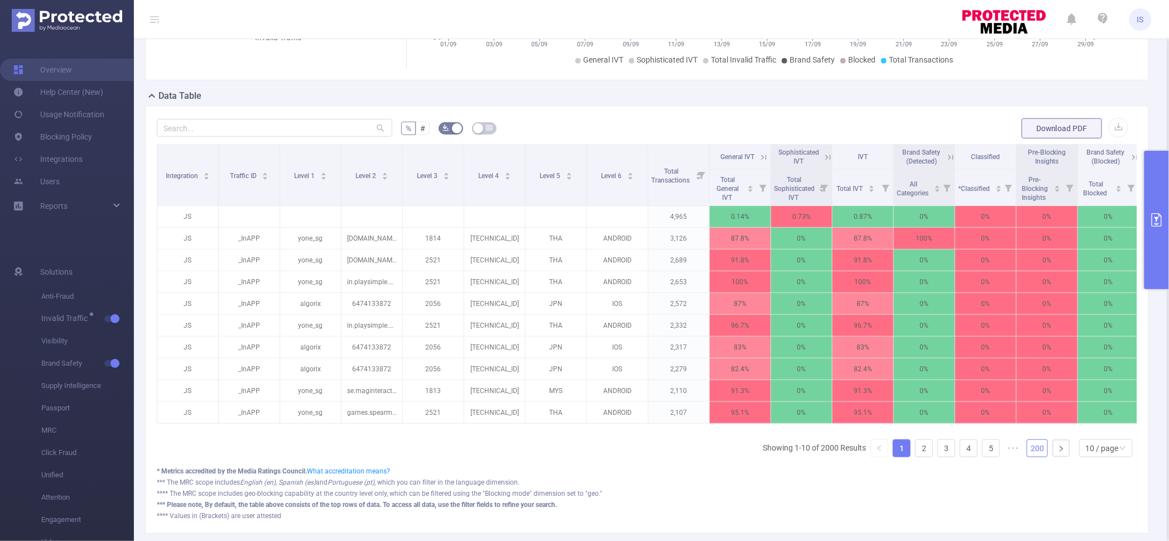
click at [1028, 457] on link "200" at bounding box center [1038, 448] width 20 height 17
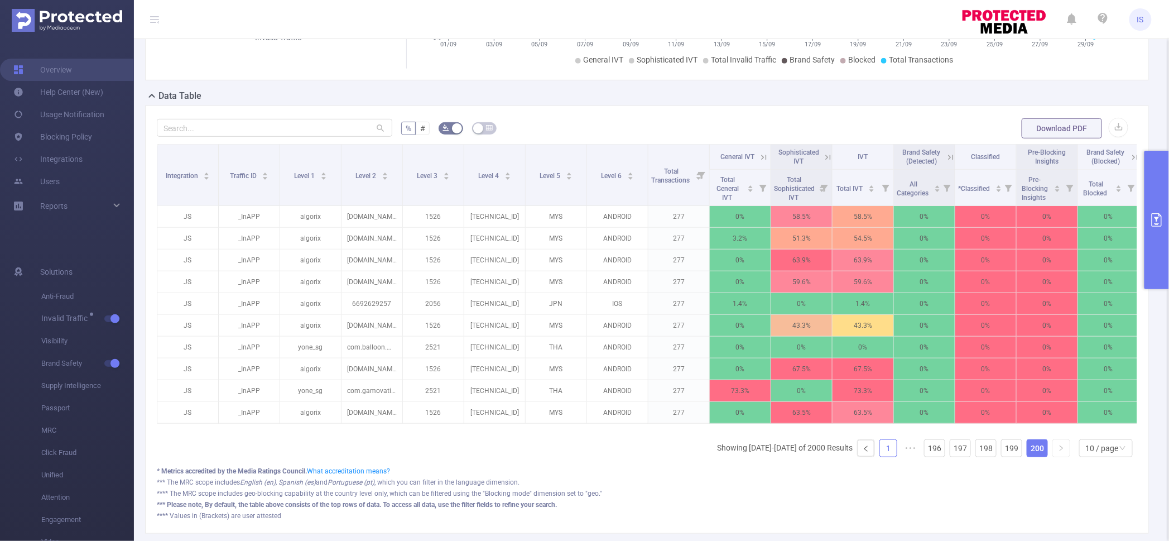
click at [880, 457] on link "1" at bounding box center [888, 448] width 17 height 17
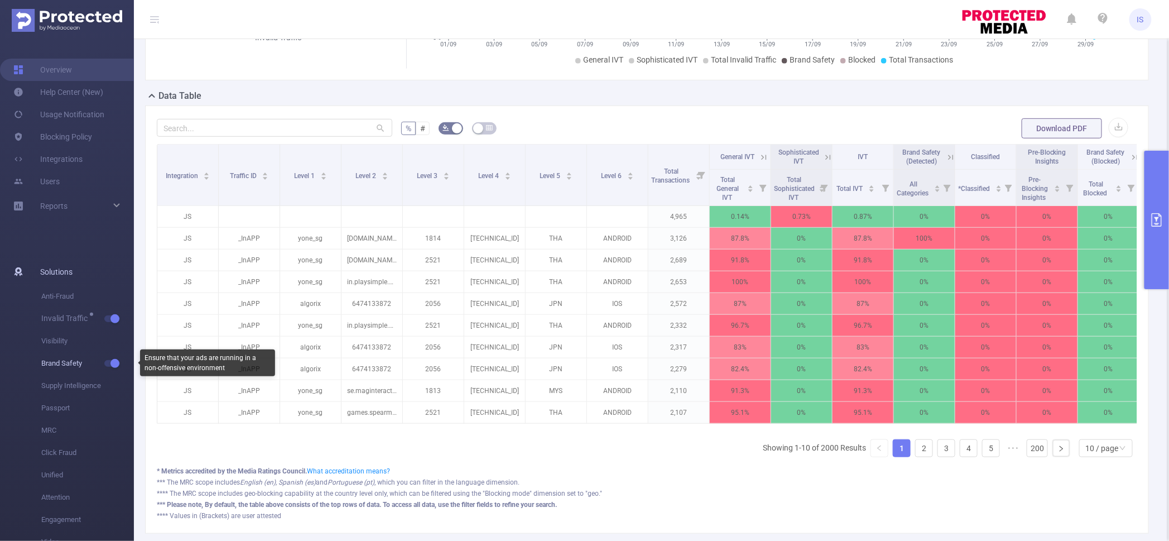
click at [107, 362] on span "button" at bounding box center [114, 364] width 15 height 6
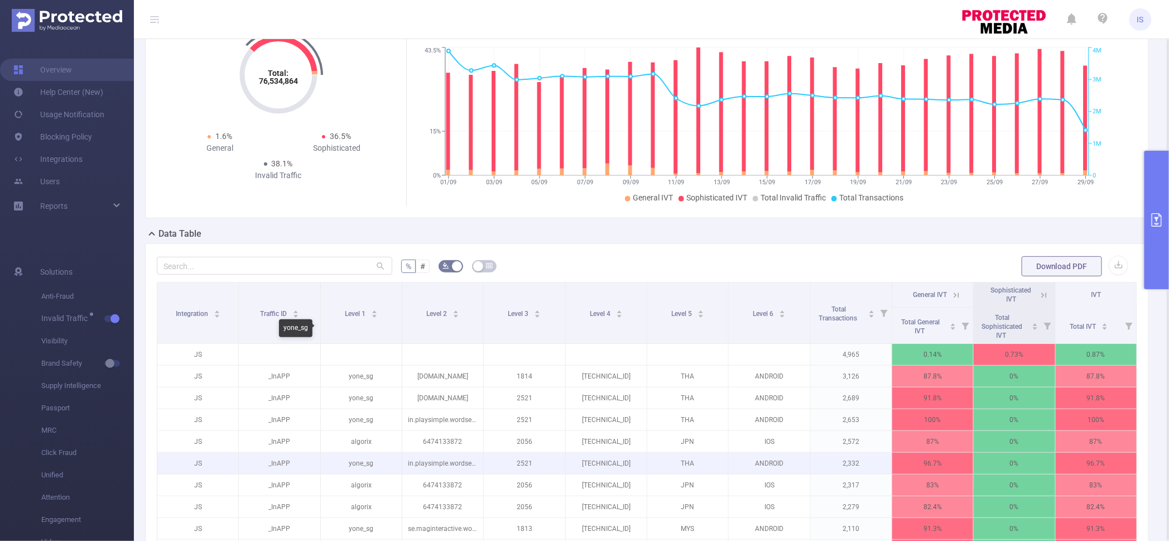
scroll to position [0, 0]
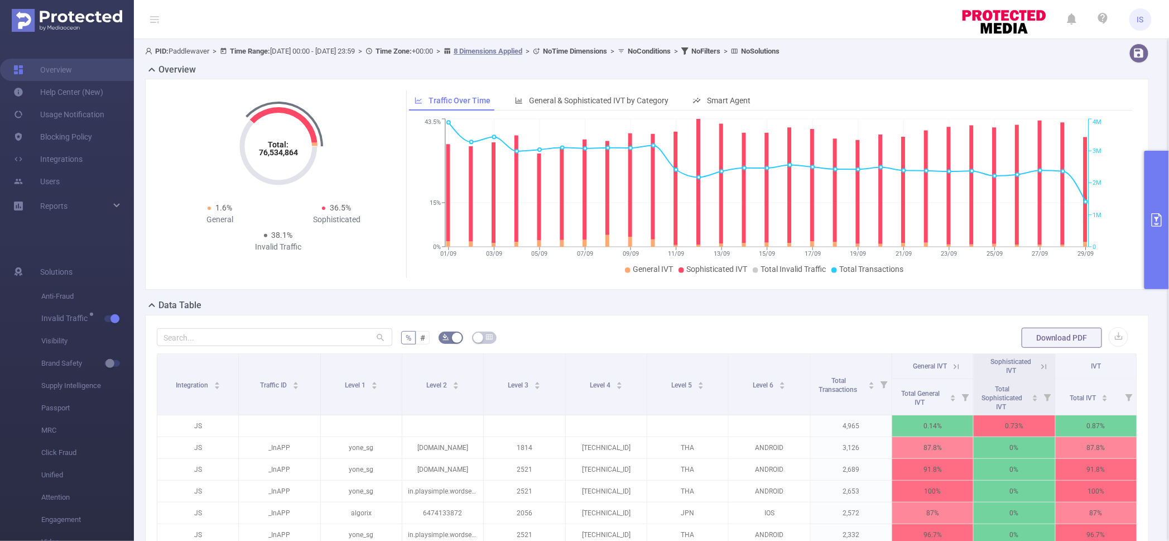
click at [1159, 169] on button "primary" at bounding box center [1157, 220] width 25 height 138
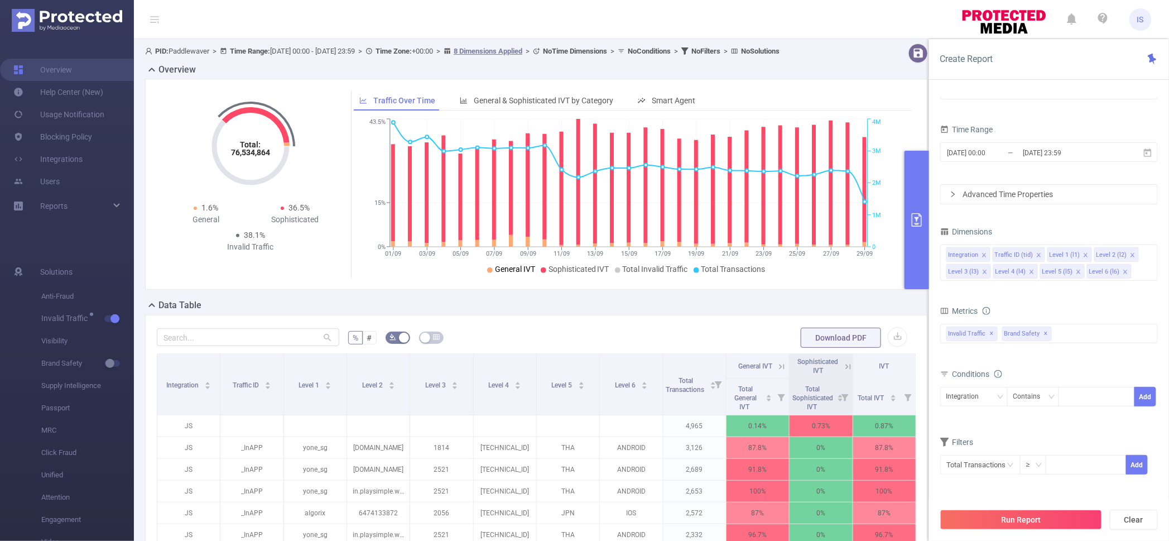
click at [333, 314] on div "Data Table" at bounding box center [541, 307] width 792 height 16
